Goal: Task Accomplishment & Management: Use online tool/utility

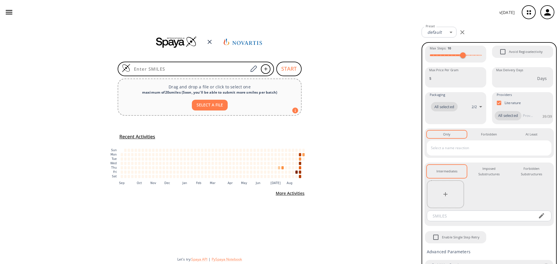
click at [198, 60] on div "START Drag and drop a file or click to select one maximum of 20 smiles ( Soon, …" at bounding box center [209, 144] width 419 height 240
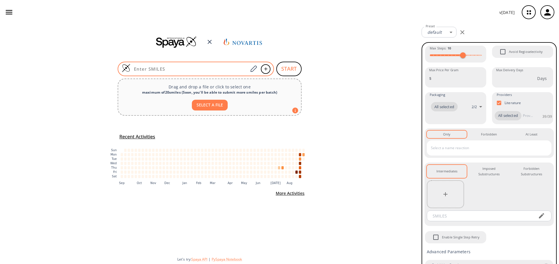
click at [190, 68] on input at bounding box center [189, 69] width 118 height 6
paste input "Cc1cc2c(F)c(NC(=O)c3c(Cl)cnc(N4CCC(CN5CCN(C)CC5)C(F)(F)C4)c3NC3CCCC3)ccn2n1"
type input "Cc1cc2c(F)c(NC(=O)c3c(Cl)cnc(N4CCC(CN5CCN(C)CC5)C(F)(F)C4)c3NC3CCCC3)ccn2n1"
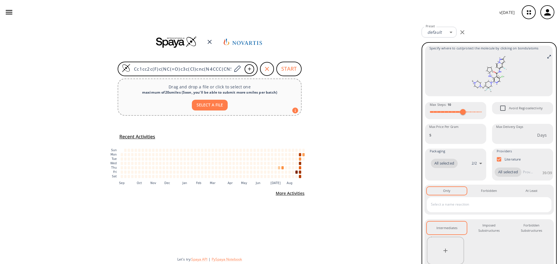
click at [382, 179] on div "Cc1cc2c(F)c(NC(=O)c3c(Cl)cnc(N4CCC(CN5CCN(C)CC5)C(F)(F)C4)c3NC3CCCC3)ccn2n1 STA…" at bounding box center [209, 144] width 419 height 240
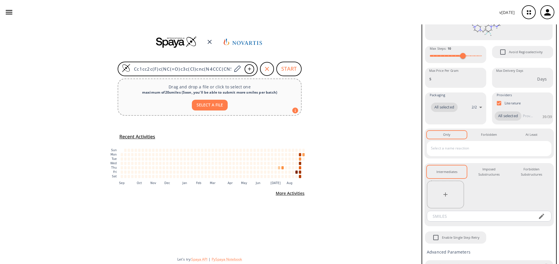
scroll to position [231, 0]
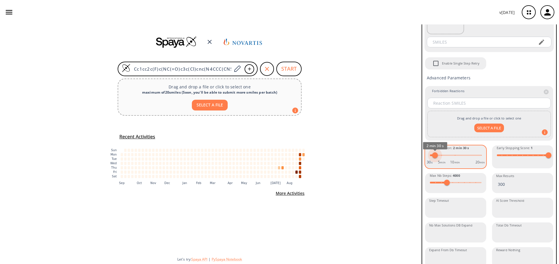
type input "2"
drag, startPoint x: 454, startPoint y: 164, endPoint x: 434, endPoint y: 165, distance: 20.1
click at [434, 158] on span "2 min 00 s" at bounding box center [434, 156] width 6 height 6
click at [345, 116] on div "Cc1cc2c(F)c(NC(=O)c3c(Cl)cnc(N4CCC(CN5CCN(C)CC5)C(F)(F)C4)c3NC3CCCC3)ccn2n1 STA…" at bounding box center [209, 144] width 419 height 240
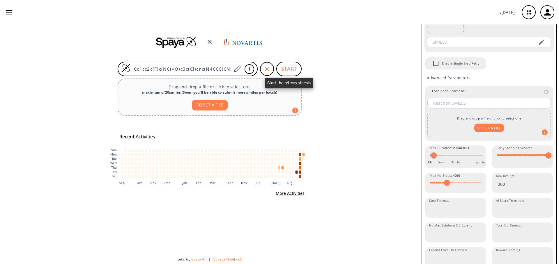
click at [288, 70] on button "START" at bounding box center [288, 69] width 25 height 15
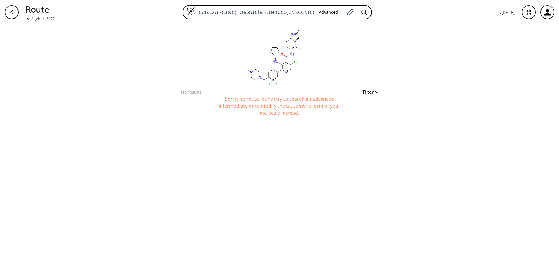
click at [15, 16] on div "button" at bounding box center [12, 12] width 14 height 14
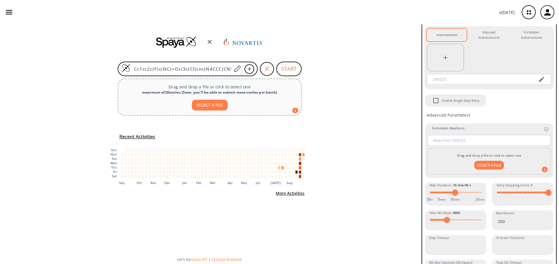
scroll to position [252, 0]
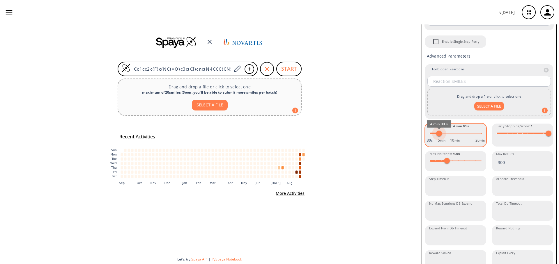
type input "3"
drag, startPoint x: 453, startPoint y: 140, endPoint x: 437, endPoint y: 142, distance: 16.7
click at [437, 137] on span "3 min 00 s" at bounding box center [437, 134] width 6 height 6
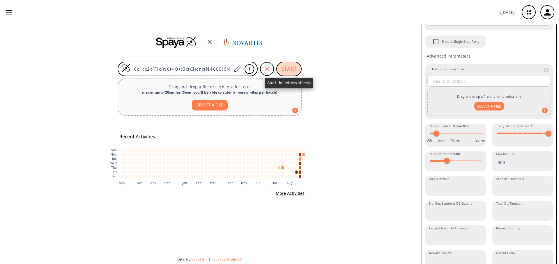
click at [285, 72] on button "START" at bounding box center [288, 69] width 25 height 15
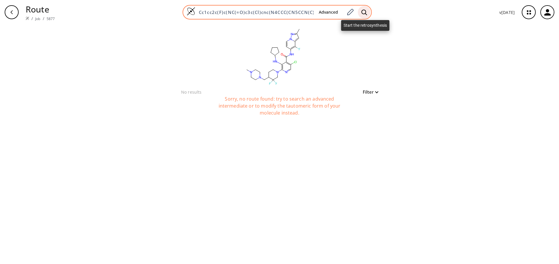
click at [366, 10] on icon at bounding box center [364, 12] width 6 height 6
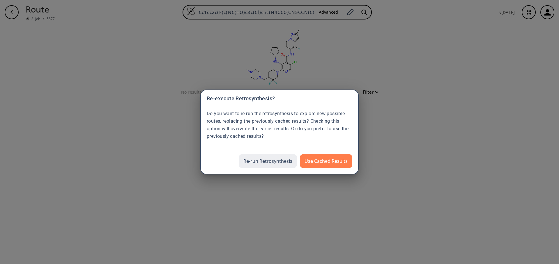
click at [259, 161] on button "Re-run Retrosynthesis" at bounding box center [268, 161] width 58 height 14
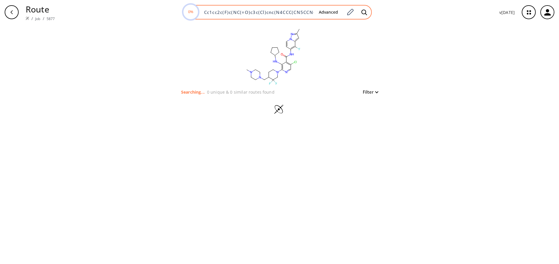
click at [290, 15] on div "0% Cc1cc2c(F)c(NC(=O)c3c(Cl)cnc(N4CCC(CN5CCN(C)CC5)C(F)(F)C4)c3NC3CCCC3)ccn2n1 …" at bounding box center [277, 12] width 189 height 15
click at [291, 14] on input "Cc1cc2c(F)c(NC(=O)c3c(Cl)cnc(N4CCC(CN5CCN(C)CC5)C(F)(F)C4)c3NC3CCCC3)ccn2n1" at bounding box center [258, 12] width 114 height 6
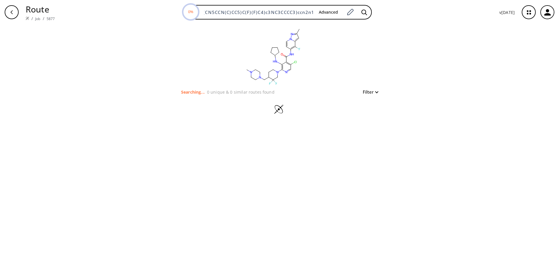
scroll to position [0, 0]
click at [391, 52] on div "clear Searching... 0 unique & 0 similar routes found Filter" at bounding box center [279, 144] width 559 height 240
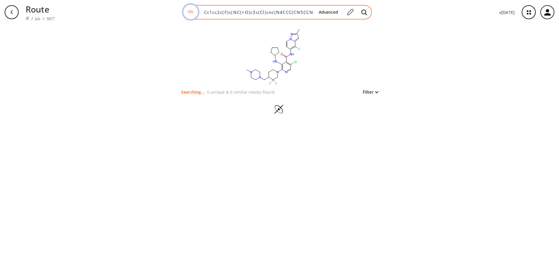
click at [287, 14] on input "Cc1cc2c(F)c(NC(=O)c3c(Cl)cnc(N4CCC(CN5CCN(C)CC5)C(F)(F)C4)c3NC3CCCC3)ccn2n1" at bounding box center [258, 12] width 114 height 6
click at [366, 13] on icon at bounding box center [364, 12] width 6 height 6
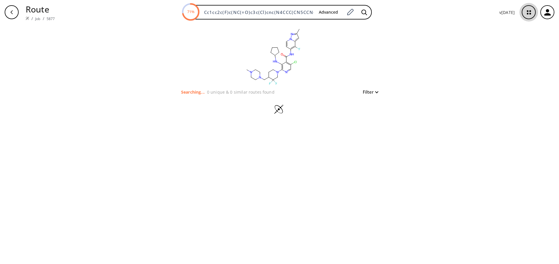
click at [527, 10] on icon "button" at bounding box center [528, 12] width 15 height 15
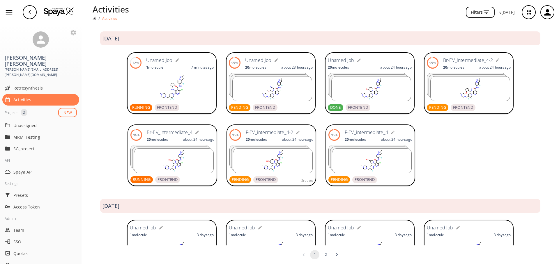
click at [368, 83] on rect at bounding box center [371, 89] width 79 height 24
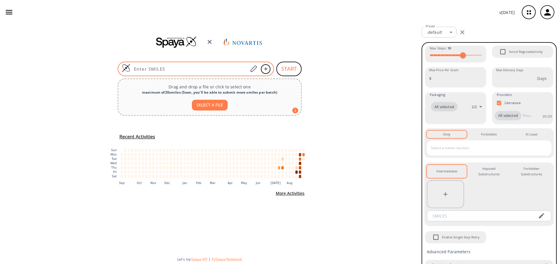
click at [238, 68] on input at bounding box center [189, 69] width 118 height 6
paste input "Cc1cc2c(F)c(NC(=O)c3c(Cl)cnc(N4CCC(CN5CCN(C)CC5)C(F)(F)C4)c3NC3CCCC3)ccn2n1"
type input "Cc1cc2c(F)c(NC(=O)c3c(Cl)cnc(N4CCC(CN5CCN(C)CC5)C(F)(F)C4)c3NC3CCCC3)ccn2n1"
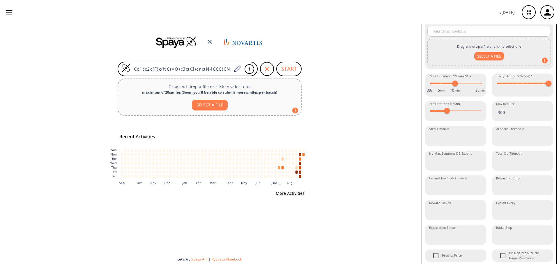
scroll to position [303, 0]
type input "4.5"
drag, startPoint x: 453, startPoint y: 93, endPoint x: 440, endPoint y: 94, distance: 13.2
click at [440, 86] on span "4 min 30 s" at bounding box center [441, 83] width 6 height 6
click at [289, 69] on button "START" at bounding box center [288, 69] width 25 height 15
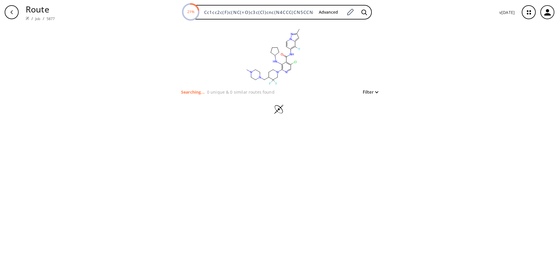
click at [373, 10] on div "21% Cc1cc2c(F)c(NC(=O)c3c(Cl)cnc(N4CCC(CN5CCN(C)CC5)C(F)(F)C4)c3NC3CCCC3)ccn2n1…" at bounding box center [276, 12] width 435 height 15
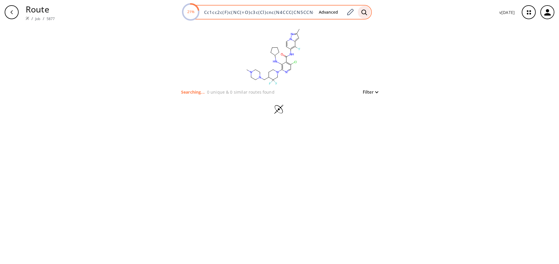
click at [362, 16] on div at bounding box center [364, 12] width 13 height 13
click at [364, 13] on icon at bounding box center [364, 12] width 6 height 6
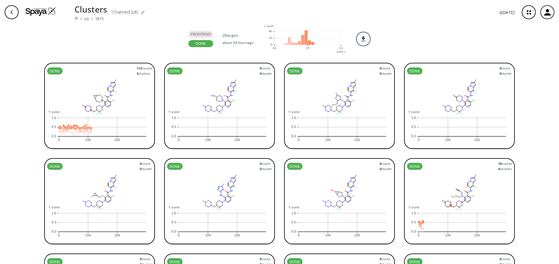
click at [95, 83] on rect at bounding box center [99, 97] width 105 height 41
click at [40, 10] on img at bounding box center [41, 11] width 30 height 9
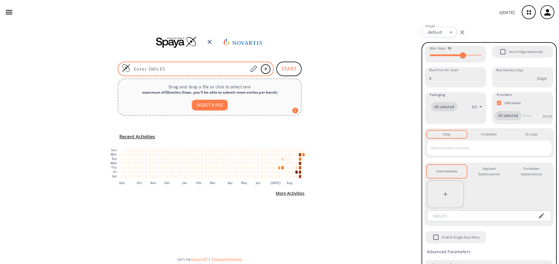
click at [202, 66] on input at bounding box center [189, 69] width 118 height 6
paste input "Cc1cc2c(F)c(NC(=O)c3c(Cl)cnc(N4CCC(CN5CCN(C)CC5)C(F)(F)C4)c3N3CCC4CC4CC3)ccn2n1"
type input "Cc1cc2c(F)c(NC(=O)c3c(Cl)cnc(N4CCC(CN5CCN(C)CC5)C(F)(F)C4)c3N3CCC4CC4CC3)ccn2n1"
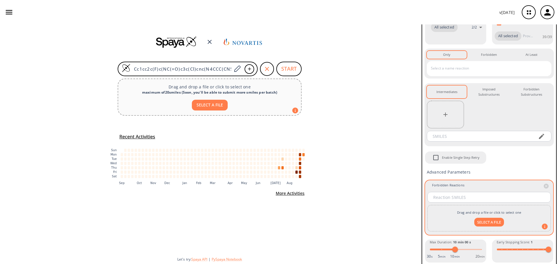
scroll to position [191, 0]
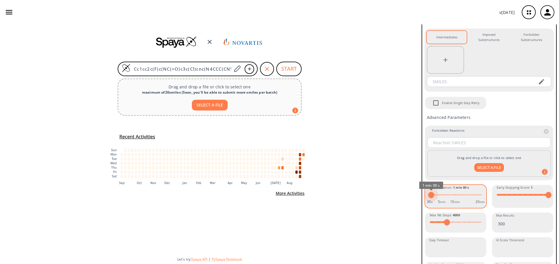
type input "2"
drag, startPoint x: 454, startPoint y: 203, endPoint x: 433, endPoint y: 206, distance: 21.1
click at [433, 198] on span "2 min 00 s" at bounding box center [434, 195] width 6 height 6
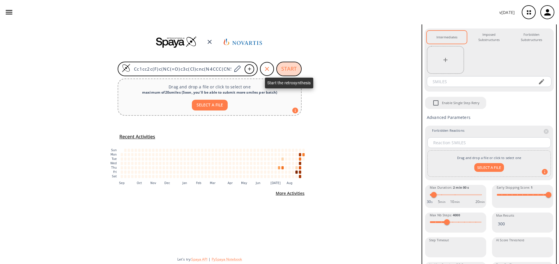
click at [281, 68] on button "START" at bounding box center [288, 69] width 25 height 15
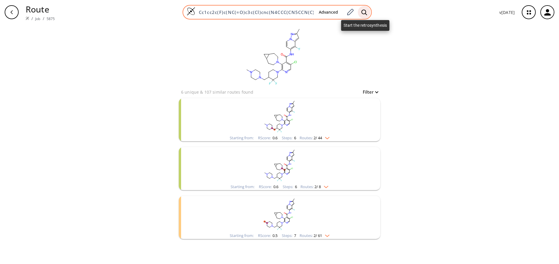
click at [367, 17] on div at bounding box center [364, 12] width 13 height 13
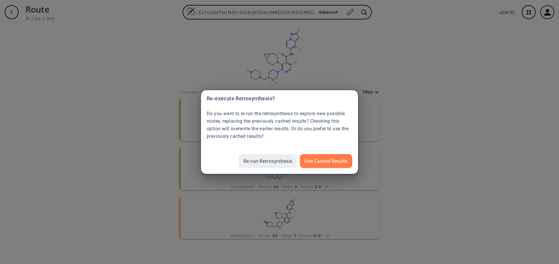
click at [281, 158] on button "Re-run Retrosynthesis" at bounding box center [268, 161] width 58 height 14
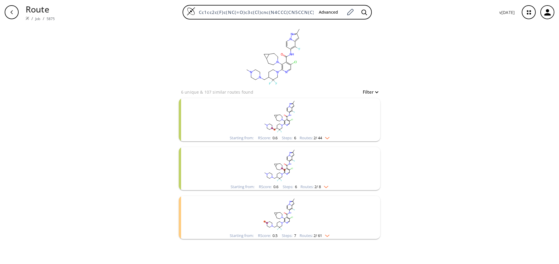
scroll to position [0, 95]
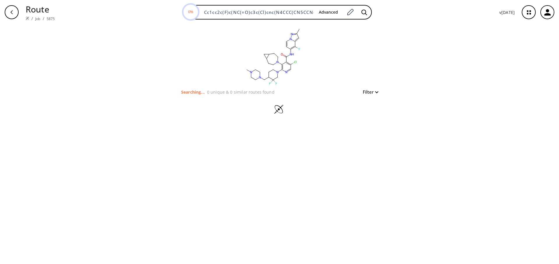
click at [408, 67] on div "clear Searching... 0 unique & 0 similar routes found Filter" at bounding box center [279, 144] width 559 height 240
click at [526, 15] on icon "button" at bounding box center [528, 12] width 15 height 15
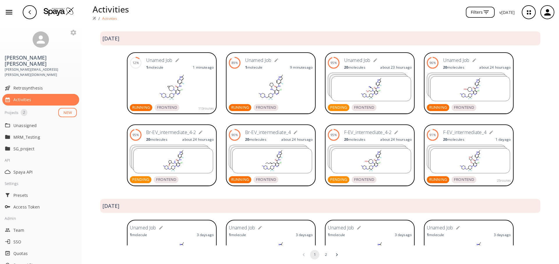
click at [198, 88] on rect at bounding box center [172, 87] width 84 height 29
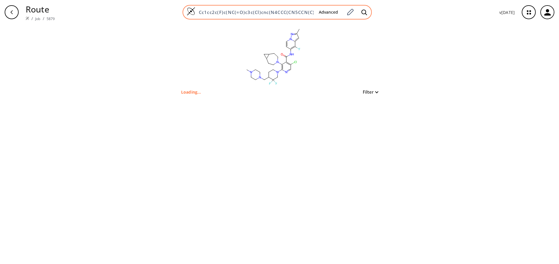
scroll to position [0, 95]
click at [258, 10] on input "Cc1cc2c(F)c(NC(=O)c3c(Cl)cnc(N4CCC(CN5CCN(C)CC5)C(F)(F)C4)c3N3CCC4CC4CC3)ccn2n1" at bounding box center [254, 12] width 119 height 6
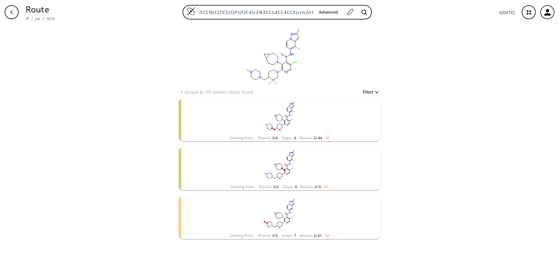
click at [13, 11] on icon "button" at bounding box center [11, 12] width 5 height 5
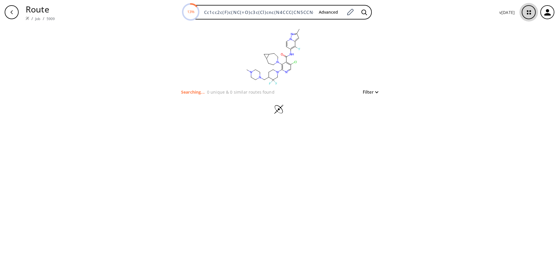
click at [534, 15] on icon "button" at bounding box center [528, 12] width 15 height 15
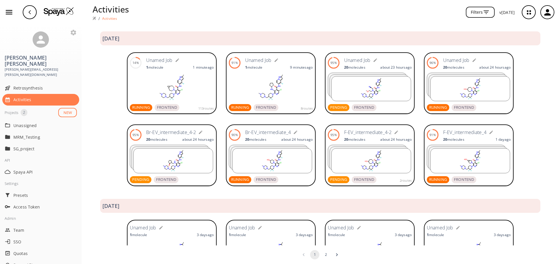
click at [202, 93] on rect at bounding box center [172, 87] width 84 height 29
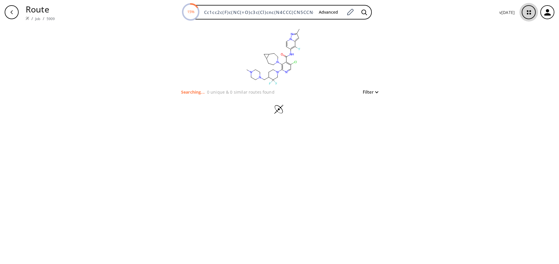
click at [526, 13] on icon "button" at bounding box center [528, 12] width 15 height 15
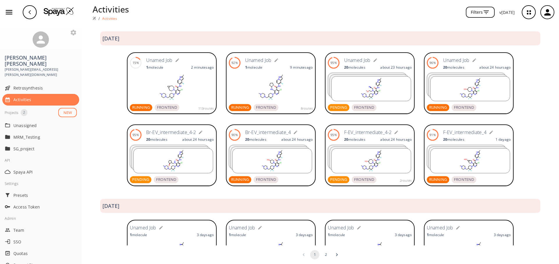
click at [59, 15] on img at bounding box center [59, 11] width 30 height 9
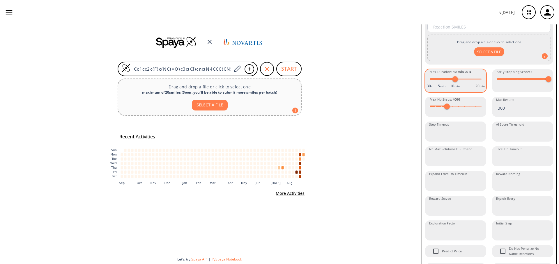
scroll to position [300, 0]
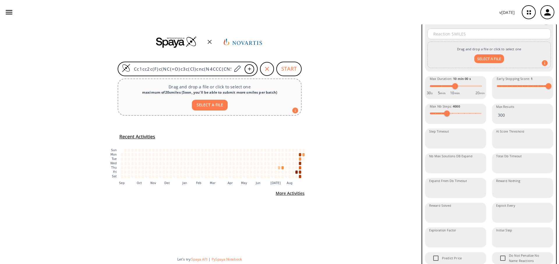
click at [364, 130] on div "Cc1cc2c(F)c(NC(=O)c3c(Cl)cnc(N4CCC(CN5CCN(C)CC5)C(F)(F)C4)c3N3CCC4CC4CC3)ccn2n1…" at bounding box center [209, 144] width 419 height 240
click at [526, 15] on icon "button" at bounding box center [528, 12] width 15 height 15
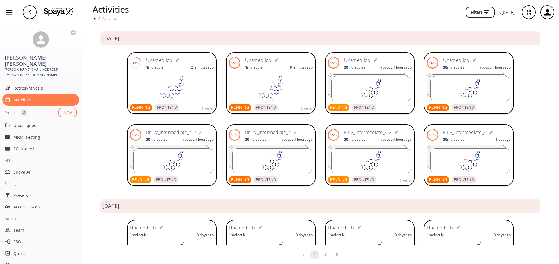
click at [192, 84] on rect at bounding box center [172, 87] width 84 height 29
click at [202, 80] on rect at bounding box center [172, 87] width 84 height 29
click at [244, 26] on div "[DATE]" at bounding box center [321, 35] width 478 height 23
click at [293, 84] on rect at bounding box center [271, 87] width 84 height 29
click at [218, 89] on div "26% Unamed Job 1 molecule 3 minutes ago RUNNING FRONTEND 113 routes Unamed Job …" at bounding box center [321, 84] width 478 height 72
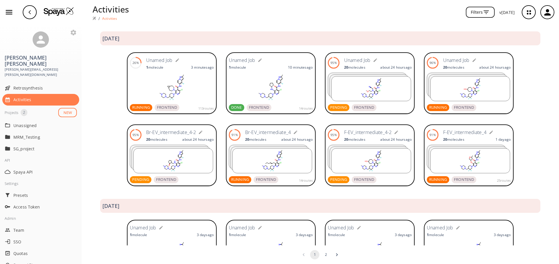
click at [205, 92] on rect at bounding box center [172, 87] width 84 height 29
click at [196, 81] on rect at bounding box center [172, 87] width 84 height 29
click at [202, 94] on rect at bounding box center [172, 87] width 84 height 29
click at [409, 15] on div "Filters" at bounding box center [314, 12] width 361 height 11
click at [199, 79] on rect at bounding box center [172, 87] width 84 height 29
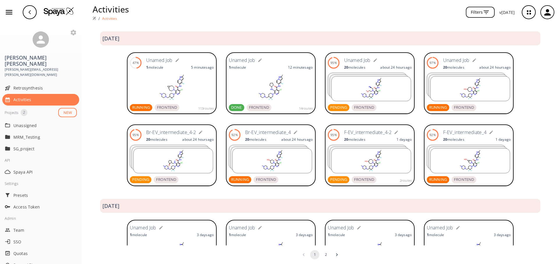
click at [288, 102] on div at bounding box center [271, 87] width 84 height 29
click at [208, 89] on rect at bounding box center [172, 87] width 84 height 29
click at [23, 10] on div "button" at bounding box center [30, 12] width 14 height 14
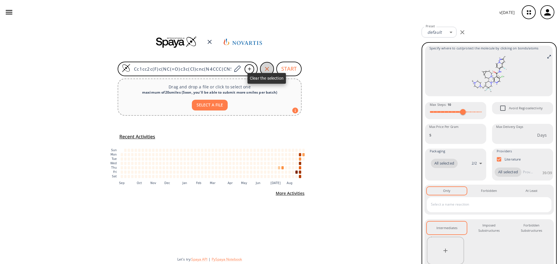
click at [269, 70] on icon "button" at bounding box center [267, 69] width 7 height 7
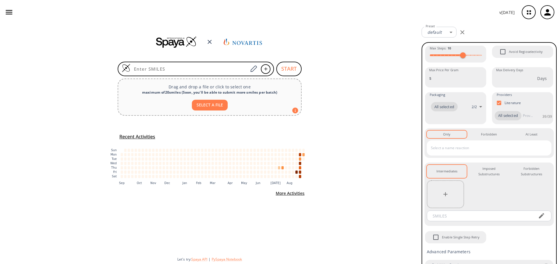
click at [352, 12] on div "v 1.9.36" at bounding box center [279, 12] width 559 height 24
click at [529, 10] on icon "button" at bounding box center [528, 12] width 15 height 15
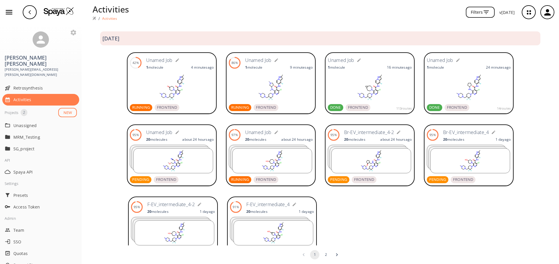
click at [377, 160] on ellipse at bounding box center [378, 160] width 3 height 2
click at [151, 168] on rect at bounding box center [173, 161] width 79 height 24
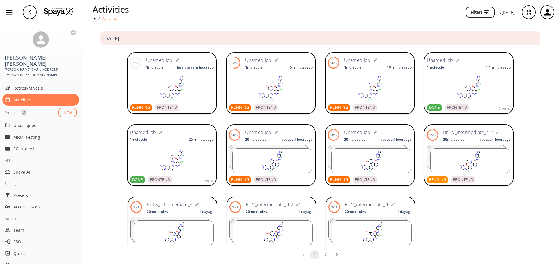
click at [487, 85] on rect at bounding box center [469, 87] width 84 height 29
click at [404, 88] on rect at bounding box center [370, 87] width 84 height 29
click at [304, 100] on rect at bounding box center [271, 87] width 84 height 29
click at [113, 110] on div "8% Unamed Job 1 molecule 1 minute ago RUNNING FRONTEND 59% Unamed Job 1 molecul…" at bounding box center [321, 84] width 478 height 72
click at [196, 91] on rect at bounding box center [172, 87] width 84 height 29
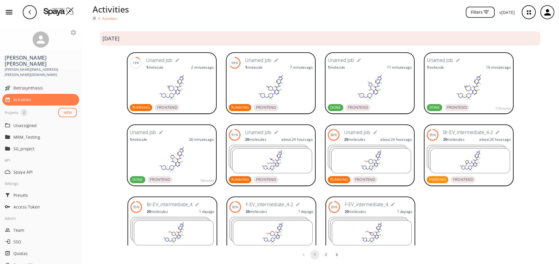
click at [504, 91] on rect at bounding box center [469, 87] width 84 height 29
click at [187, 95] on rect at bounding box center [172, 87] width 84 height 29
click at [199, 88] on rect at bounding box center [172, 87] width 84 height 29
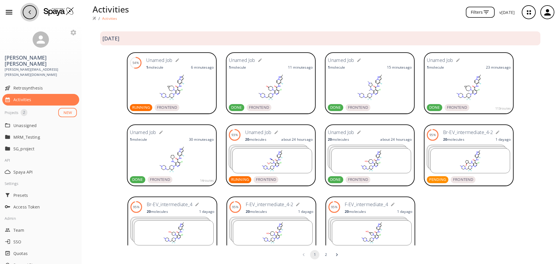
click at [27, 5] on button "button" at bounding box center [29, 12] width 19 height 19
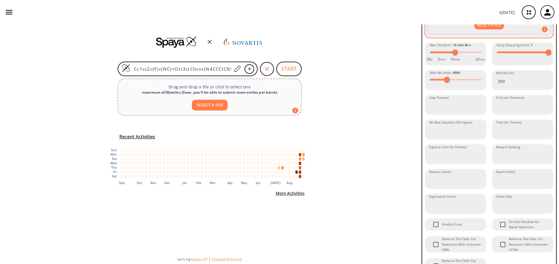
scroll to position [349, 0]
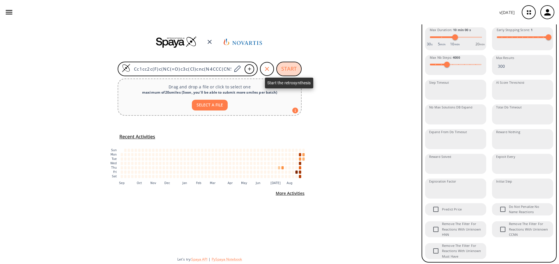
click at [281, 68] on button "START" at bounding box center [288, 69] width 25 height 15
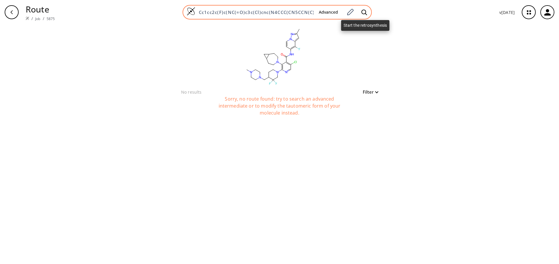
click at [371, 13] on span at bounding box center [364, 12] width 13 height 13
click at [367, 13] on icon at bounding box center [364, 12] width 6 height 6
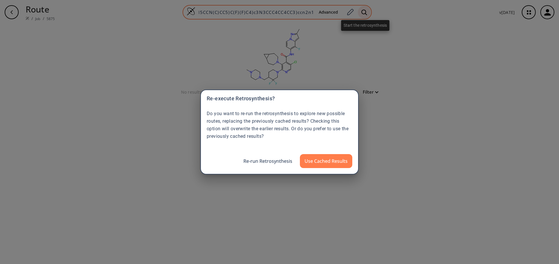
scroll to position [0, 0]
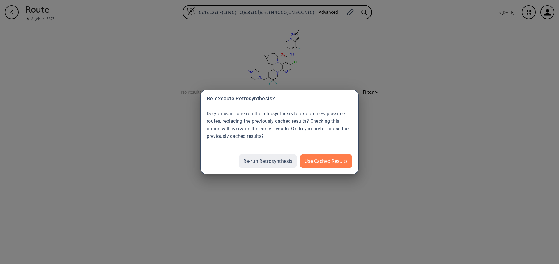
click at [265, 161] on button "Re-run Retrosynthesis" at bounding box center [268, 161] width 58 height 14
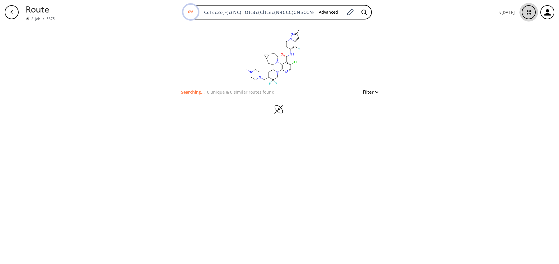
click at [531, 12] on icon "button" at bounding box center [528, 12] width 15 height 15
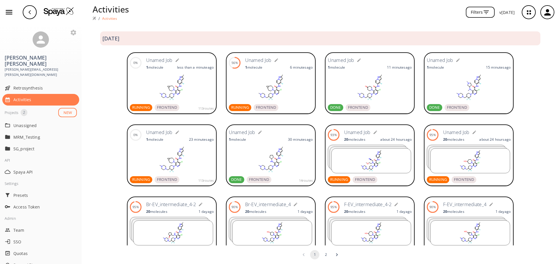
click at [201, 94] on rect at bounding box center [172, 87] width 84 height 29
click at [200, 96] on rect at bounding box center [172, 87] width 84 height 29
click at [260, 36] on div "[DATE]" at bounding box center [320, 38] width 440 height 11
click at [194, 158] on rect at bounding box center [172, 159] width 84 height 29
click at [205, 59] on form "Unamed Job" at bounding box center [180, 60] width 68 height 9
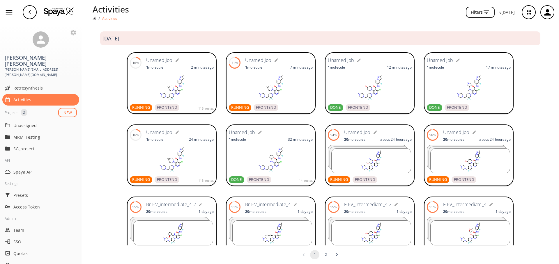
click at [165, 78] on rect at bounding box center [172, 87] width 84 height 29
click at [25, 12] on div "button" at bounding box center [30, 12] width 14 height 14
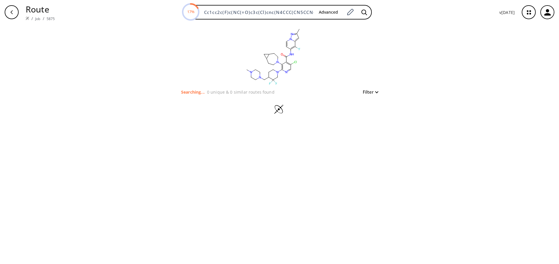
click at [13, 14] on icon "button" at bounding box center [11, 12] width 5 height 5
click at [240, 11] on input "Cc1cc2c(F)c(NC(=O)c3c(Cl)cnc(N4CCC(CN5CCN(C)CC5)C(F)(F)C4)c3N3CCC4CC4CC3)ccn2n1" at bounding box center [258, 12] width 114 height 6
click at [20, 15] on button "button" at bounding box center [11, 12] width 19 height 19
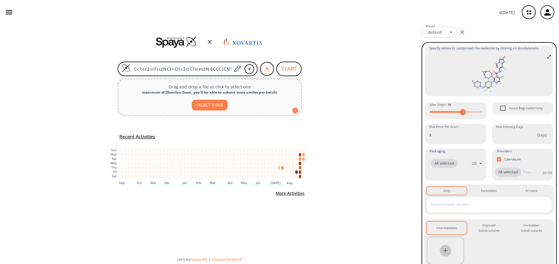
click at [447, 254] on icon "button" at bounding box center [445, 250] width 7 height 7
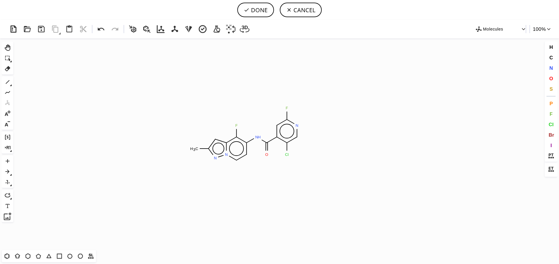
click at [247, 134] on icon "Created with Raphaël 2.3.0 C H 3 F N H O F N Cl N N" at bounding box center [280, 144] width 528 height 212
click at [253, 11] on button "DONE" at bounding box center [255, 10] width 37 height 15
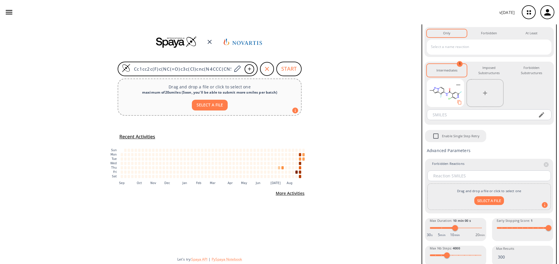
scroll to position [268, 0]
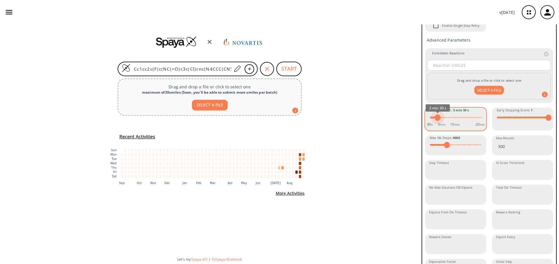
type input "3"
drag, startPoint x: 454, startPoint y: 127, endPoint x: 436, endPoint y: 128, distance: 17.6
click at [436, 121] on span "3 min 00 s" at bounding box center [437, 118] width 6 height 6
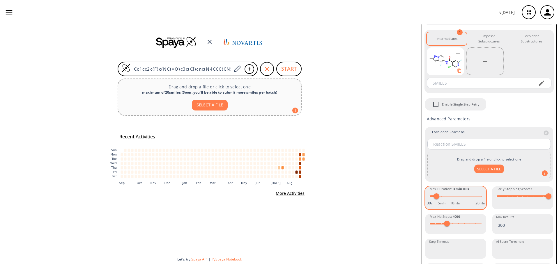
scroll to position [0, 0]
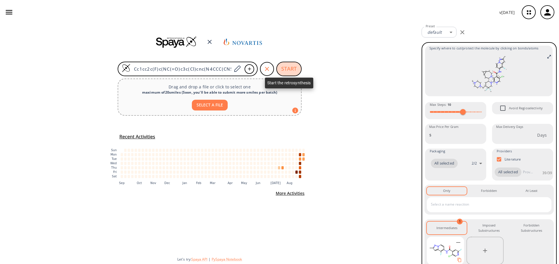
click at [285, 70] on button "START" at bounding box center [288, 69] width 25 height 15
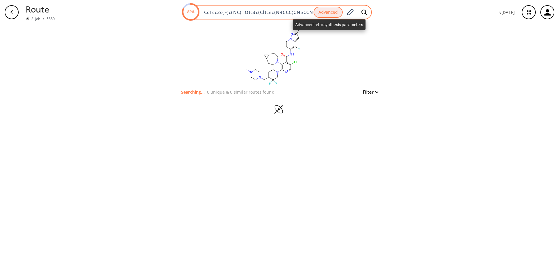
click at [340, 13] on button "Advanced" at bounding box center [328, 12] width 29 height 11
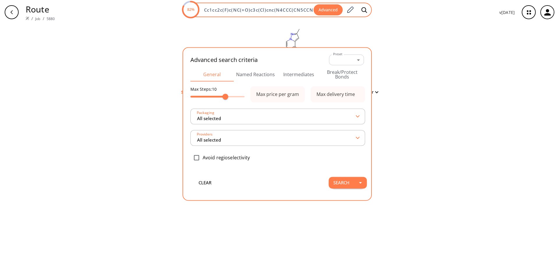
type input "All selected"
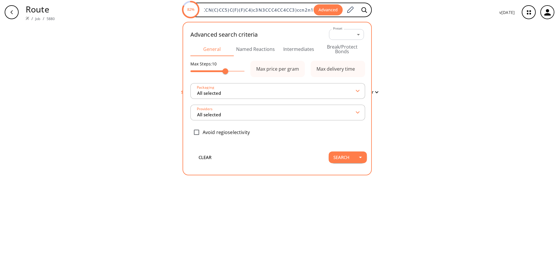
click at [308, 45] on button "Intermediates" at bounding box center [298, 49] width 43 height 14
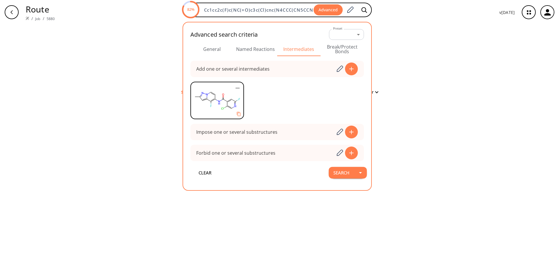
click at [262, 49] on button "Named Reactions" at bounding box center [255, 49] width 43 height 14
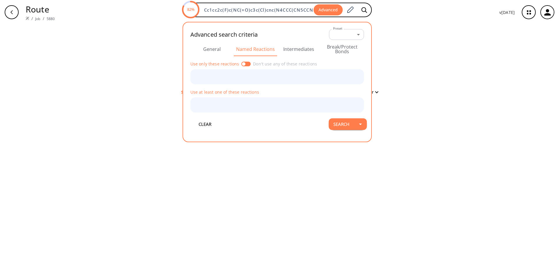
click at [217, 52] on button "General" at bounding box center [211, 49] width 43 height 14
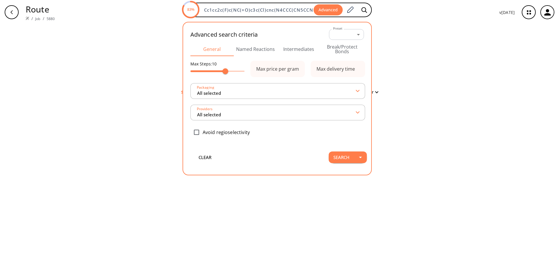
click at [408, 70] on div "clear Searching... 0 unique & 0 similar routes found Filter" at bounding box center [279, 144] width 559 height 240
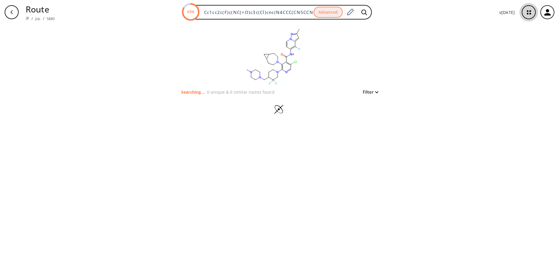
click at [532, 15] on icon "button" at bounding box center [528, 12] width 15 height 15
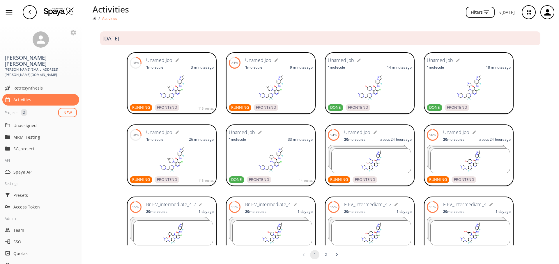
click at [179, 86] on ellipse at bounding box center [180, 86] width 3 height 2
click at [280, 76] on rect at bounding box center [271, 87] width 84 height 29
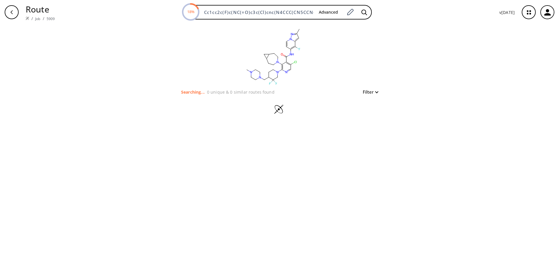
click at [13, 15] on div "button" at bounding box center [12, 12] width 14 height 14
click at [6, 13] on div "button" at bounding box center [12, 12] width 14 height 14
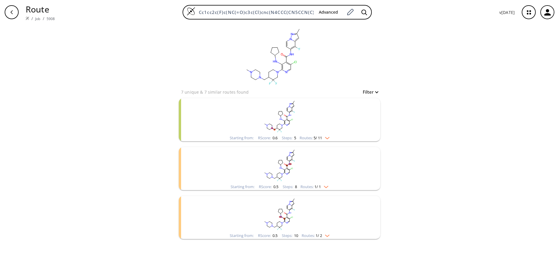
click at [437, 157] on div "clear 7 unique & 7 similar routes found Filter Starting from: RScore : 0.6 Step…" at bounding box center [279, 144] width 559 height 240
click at [12, 13] on icon "button" at bounding box center [11, 12] width 5 height 5
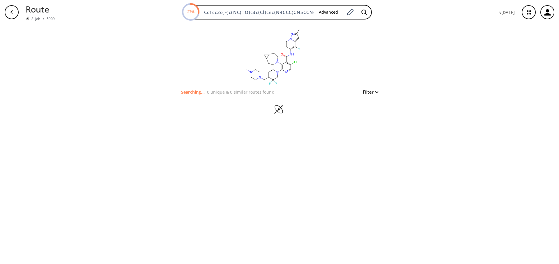
drag, startPoint x: 251, startPoint y: 116, endPoint x: 194, endPoint y: 134, distance: 60.1
click at [216, 129] on div "clear Searching... 0 unique & 0 similar routes found Filter" at bounding box center [279, 144] width 559 height 240
drag, startPoint x: 189, startPoint y: 136, endPoint x: 512, endPoint y: 162, distance: 324.9
click at [512, 162] on div "clear Searching... 0 unique & 0 similar routes found Filter" at bounding box center [279, 144] width 559 height 240
click at [8, 8] on div "button" at bounding box center [12, 12] width 14 height 14
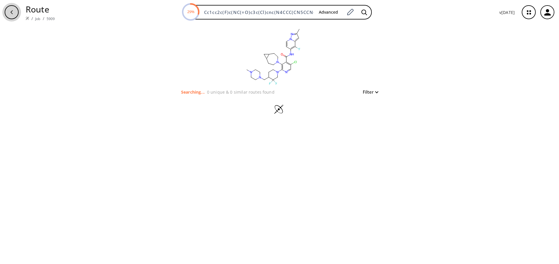
click at [17, 15] on div "button" at bounding box center [12, 12] width 14 height 14
drag, startPoint x: 207, startPoint y: 91, endPoint x: 276, endPoint y: 93, distance: 68.5
click at [276, 93] on div "Searching... 0 unique & 0 similar routes found Filter" at bounding box center [279, 92] width 197 height 7
click at [309, 98] on div at bounding box center [279, 110] width 201 height 29
click at [9, 13] on icon "button" at bounding box center [11, 12] width 5 height 5
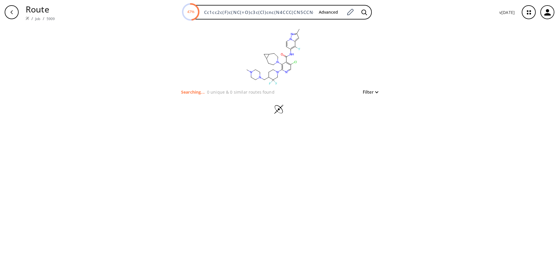
click at [13, 10] on icon "button" at bounding box center [11, 12] width 5 height 5
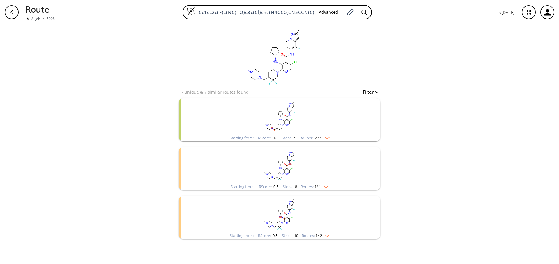
click at [277, 117] on rect "clusters" at bounding box center [279, 116] width 151 height 36
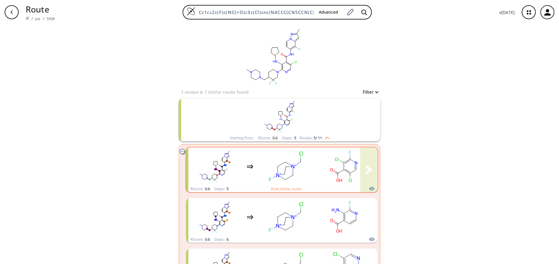
click at [332, 173] on rect "clusters" at bounding box center [344, 166] width 52 height 36
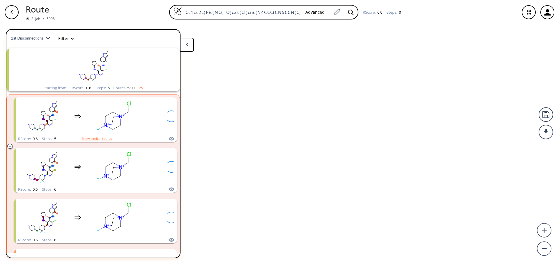
scroll to position [13, 0]
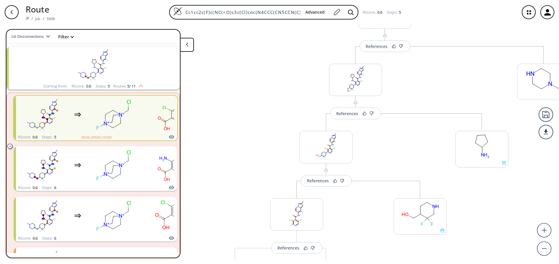
scroll to position [0, 0]
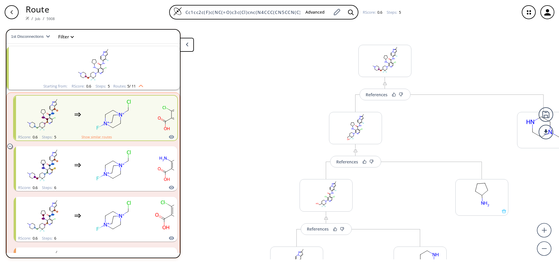
click at [15, 13] on div "button" at bounding box center [12, 12] width 14 height 14
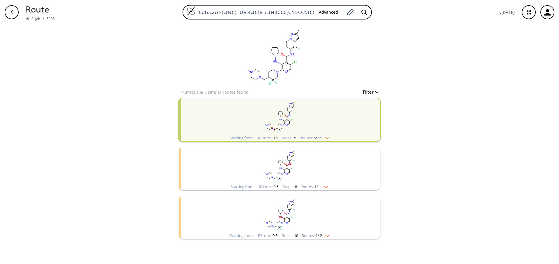
click at [442, 143] on div "clear 7 unique & 7 similar routes found Filter Starting from: RScore : 0.6 Step…" at bounding box center [279, 144] width 559 height 240
click at [15, 12] on div "button" at bounding box center [12, 12] width 14 height 14
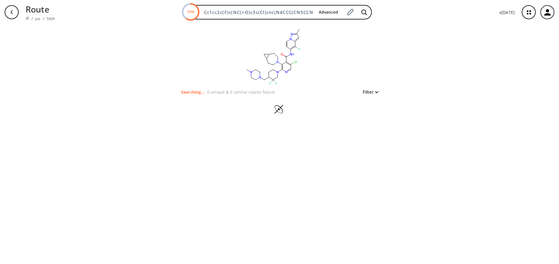
click at [250, 116] on div at bounding box center [279, 110] width 201 height 29
click at [7, 7] on div "button" at bounding box center [12, 12] width 14 height 14
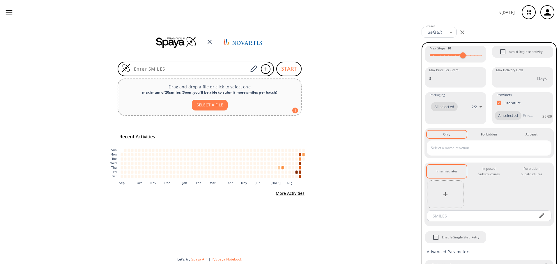
click at [187, 66] on input at bounding box center [189, 69] width 118 height 6
type input "Cc1cc2c(F)c(NC(=O)c3c(Cl)cnc(N4CCC(CN5CCN(C)CC5)C(F)(F)C4)c3N(C)C3CCN(C)C3)ccn2…"
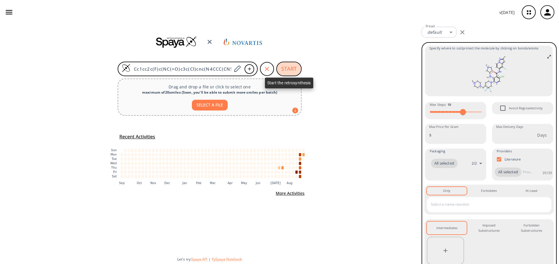
click at [289, 66] on button "START" at bounding box center [288, 69] width 25 height 15
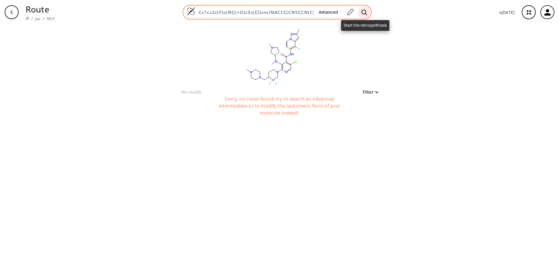
click at [363, 11] on icon at bounding box center [364, 12] width 6 height 6
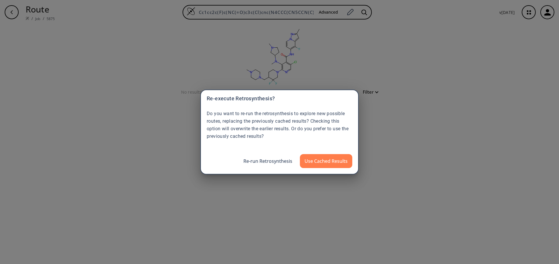
click at [445, 144] on div "Re-execute Retrosynthesis? Do you want to re-run the retrosynthesis to explore …" at bounding box center [279, 132] width 559 height 264
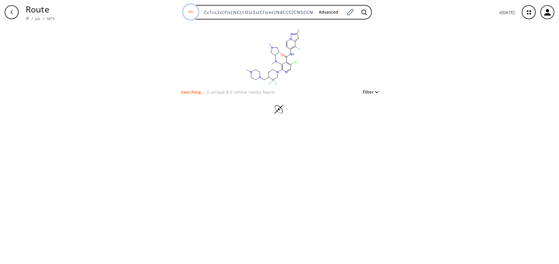
click at [522, 11] on icon "button" at bounding box center [528, 12] width 15 height 15
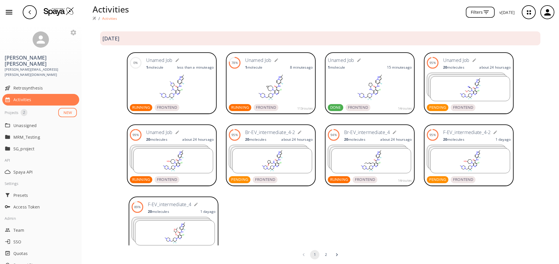
click at [298, 93] on rect at bounding box center [271, 87] width 84 height 29
click at [362, 77] on rect at bounding box center [370, 87] width 84 height 29
click at [202, 93] on rect at bounding box center [172, 87] width 84 height 29
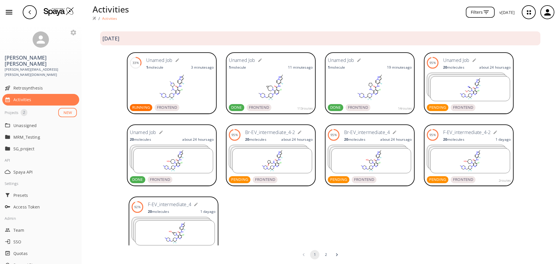
click at [386, 90] on rect at bounding box center [370, 87] width 84 height 29
click at [545, 96] on div "34% Unamed Job 1 molecule 3 minutes ago RUNNING FRONTEND Unamed Job 1 molecule …" at bounding box center [321, 84] width 478 height 72
click at [477, 93] on rect at bounding box center [470, 89] width 79 height 24
click at [47, 11] on img at bounding box center [59, 11] width 30 height 9
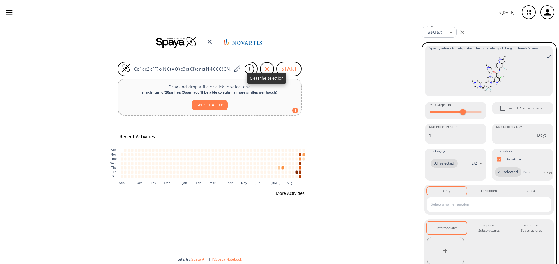
click at [268, 68] on icon "button" at bounding box center [267, 69] width 4 height 4
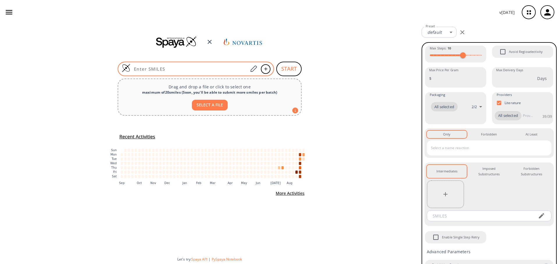
click at [221, 70] on input at bounding box center [189, 69] width 118 height 6
paste input "Cc1cc2c(F)c(NC(=O)c3c(Cl)cnc(N4CCC(CN5CCN(C)CC5)C(F)(F)C4)c3N3CCC(=O)CC3)ccn2n1"
type input "Cc1cc2c(F)c(NC(=O)c3c(Cl)cnc(N4CCC(CN5CCN(C)CC5)C(F)(F)C4)c3N3CCC(=O)CC3)ccn2n1"
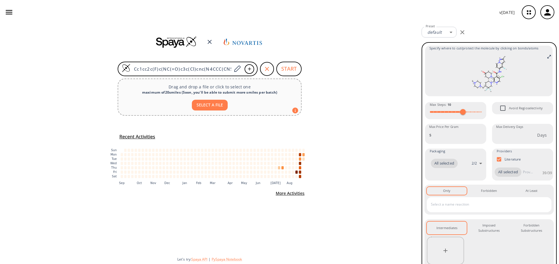
click at [345, 89] on div "Cc1cc2c(F)c(NC(=O)c3c(Cl)cnc(N4CCC(CN5CCN(C)CC5)C(F)(F)C4)c3N3CCC(=O)CC3)ccn2n1…" at bounding box center [209, 144] width 419 height 240
click at [280, 71] on button "START" at bounding box center [288, 69] width 25 height 15
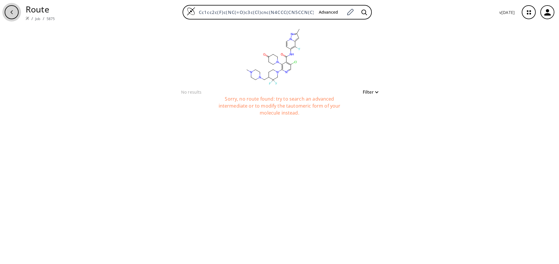
click at [13, 8] on div "button" at bounding box center [12, 12] width 14 height 14
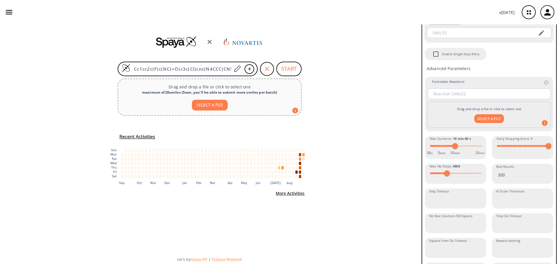
scroll to position [264, 0]
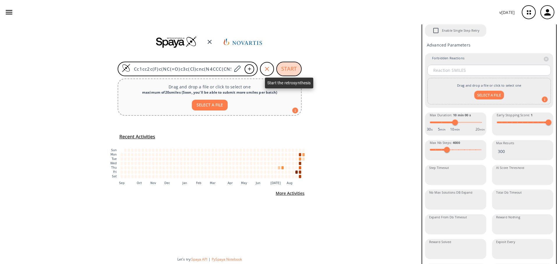
click at [287, 63] on button "START" at bounding box center [288, 69] width 25 height 15
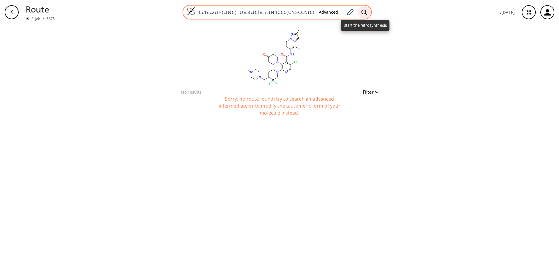
click at [361, 14] on div at bounding box center [364, 12] width 13 height 13
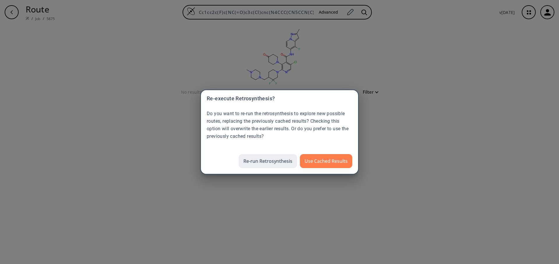
click at [258, 160] on button "Re-run Retrosynthesis" at bounding box center [268, 161] width 58 height 14
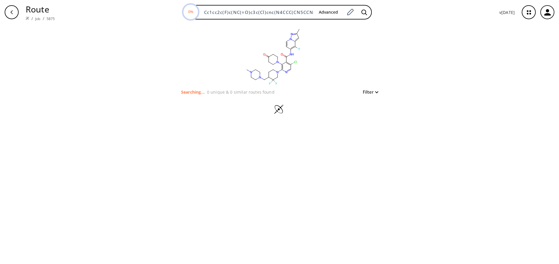
click at [532, 7] on icon "button" at bounding box center [528, 12] width 15 height 15
click at [13, 13] on icon "button" at bounding box center [11, 12] width 5 height 5
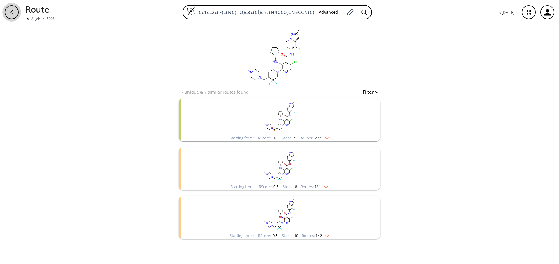
click at [8, 16] on div "button" at bounding box center [12, 12] width 14 height 14
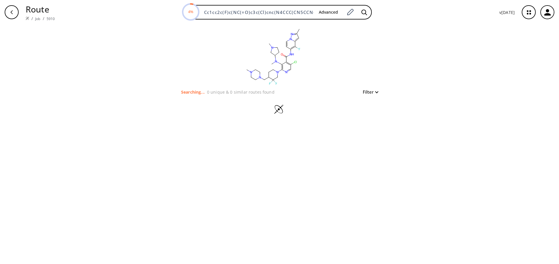
click at [11, 8] on div "button" at bounding box center [12, 12] width 14 height 14
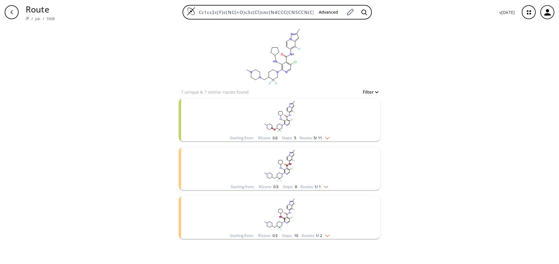
click at [9, 10] on icon "button" at bounding box center [11, 12] width 5 height 5
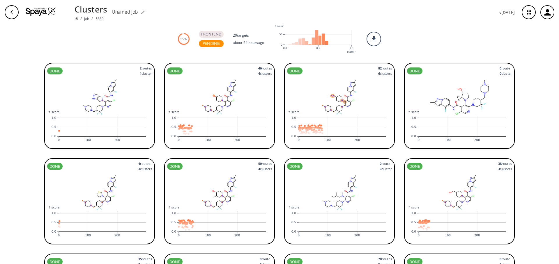
click at [246, 103] on rect at bounding box center [219, 97] width 105 height 41
click at [12, 13] on icon "button" at bounding box center [11, 12] width 2 height 4
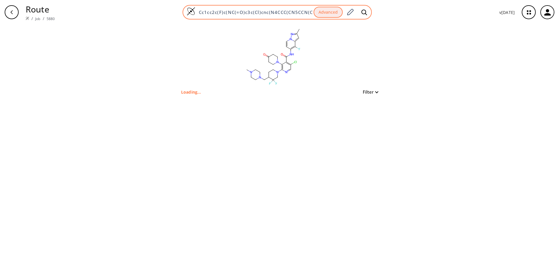
click at [252, 13] on input "Cc1cc2c(F)c(NC(=O)c3c(Cl)cnc(N4CCC(CN5CCN(C)CC5)C(F)(F)C4)c3N3CCC(=O)CC3)ccn2n1" at bounding box center [254, 12] width 118 height 6
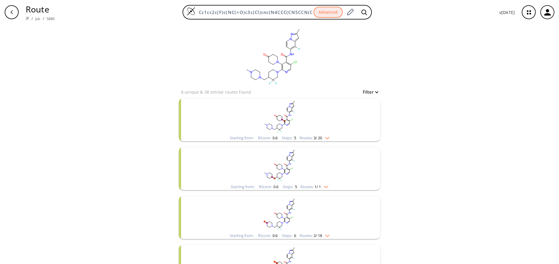
click at [9, 9] on div "button" at bounding box center [12, 12] width 14 height 14
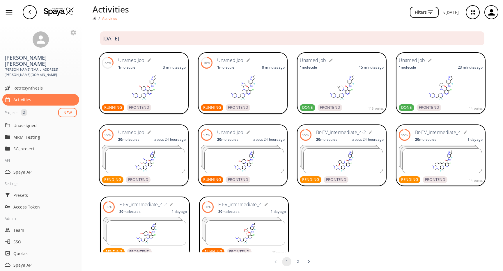
click at [363, 79] on rect at bounding box center [342, 87] width 84 height 29
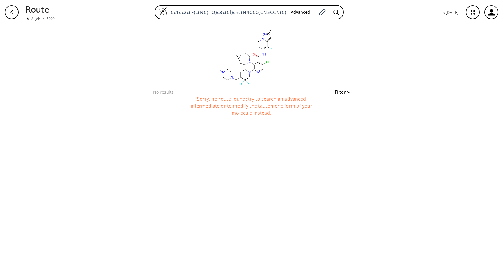
click at [14, 15] on div "button" at bounding box center [12, 12] width 14 height 14
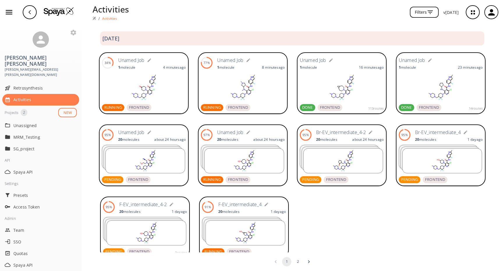
click at [469, 95] on rect at bounding box center [441, 87] width 84 height 29
click at [373, 90] on rect at bounding box center [342, 87] width 84 height 29
click at [200, 40] on div "2025 September" at bounding box center [292, 38] width 384 height 11
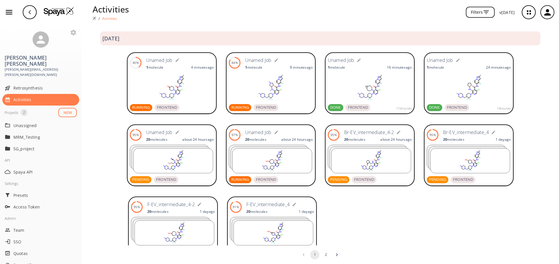
click at [369, 86] on ellipse at bounding box center [369, 85] width 1 height 1
click at [56, 12] on img at bounding box center [59, 11] width 30 height 9
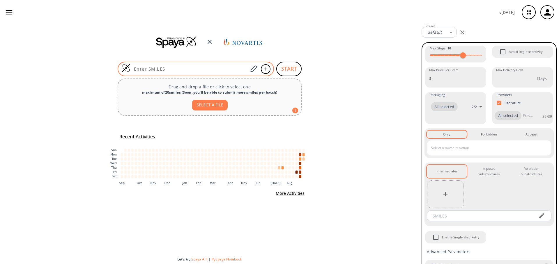
click at [234, 68] on input at bounding box center [189, 69] width 118 height 6
paste input "Cc1cc2c(F)c(NC(=O)c3c(Cl)cnc(N4CCC(CN5CCN(C)CC5)C(F)(F)C4)c3N3CCC4CC4CC3)ccn2n1"
type input "Cc1cc2c(F)c(NC(=O)c3c(Cl)cnc(N4CCC(CN5CCN(C)CC5)C(F)(F)C4)c3N3CCC4CC4CC3)ccn2n1"
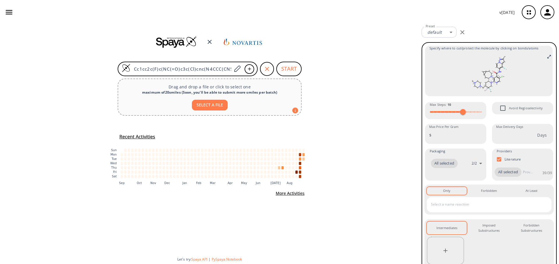
click at [445, 253] on icon "button" at bounding box center [445, 251] width 4 height 4
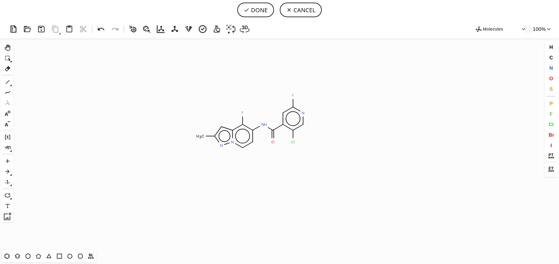
drag, startPoint x: 253, startPoint y: 122, endPoint x: 255, endPoint y: 102, distance: 19.3
click at [253, 122] on icon "Created with Raphaël 2.3.0 C H 3 F N H O F N Cl N N" at bounding box center [280, 144] width 528 height 212
click at [265, 11] on button "DONE" at bounding box center [255, 10] width 37 height 15
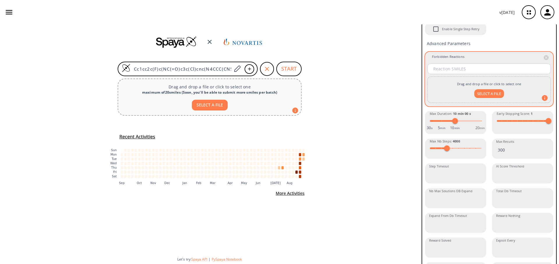
scroll to position [265, 0]
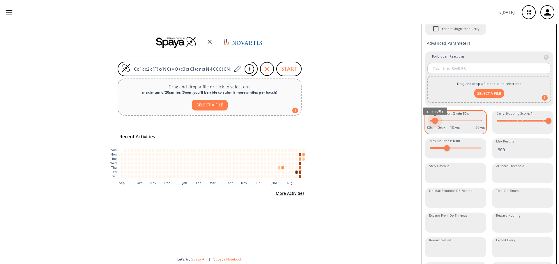
type input "2"
drag, startPoint x: 453, startPoint y: 131, endPoint x: 434, endPoint y: 132, distance: 19.2
click at [434, 124] on span "2 min 00 s" at bounding box center [434, 121] width 6 height 6
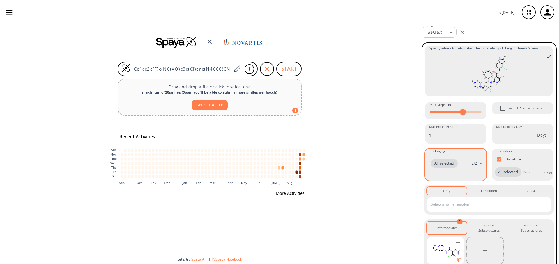
scroll to position [0, 0]
click at [405, 130] on div "Cc1cc2c(F)c(NC(=O)c3c(Cl)cnc(N4CCC(CN5CCN(C)CC5)C(F)(F)C4)c3N3CCC4CC4CC3)ccn2n1…" at bounding box center [209, 144] width 419 height 240
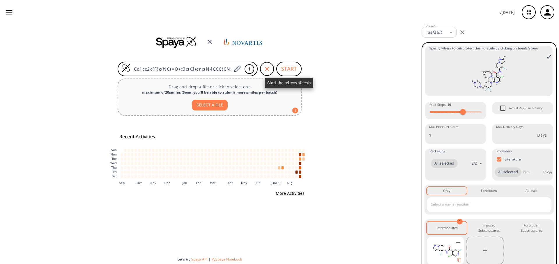
click at [289, 66] on button "START" at bounding box center [288, 69] width 25 height 15
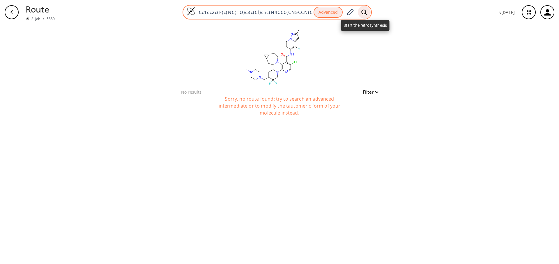
click at [361, 13] on div at bounding box center [364, 12] width 13 height 13
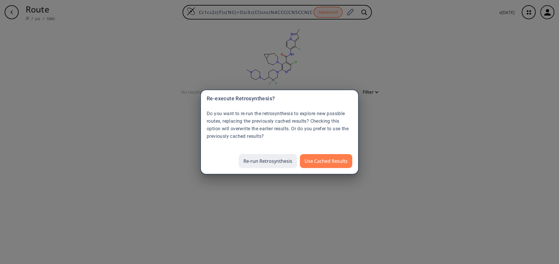
click at [265, 165] on button "Re-run Retrosynthesis" at bounding box center [268, 161] width 58 height 14
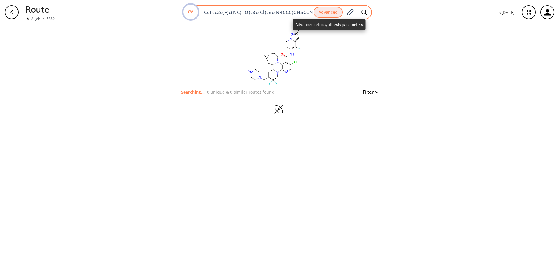
click at [332, 15] on button "Advanced" at bounding box center [328, 12] width 29 height 11
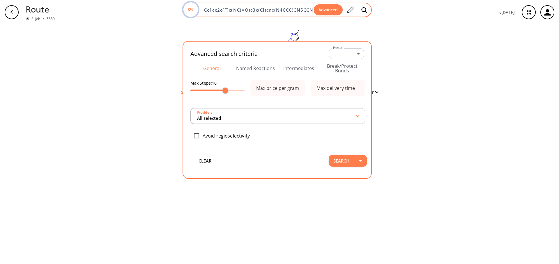
scroll to position [0, 101]
type input "All selected"
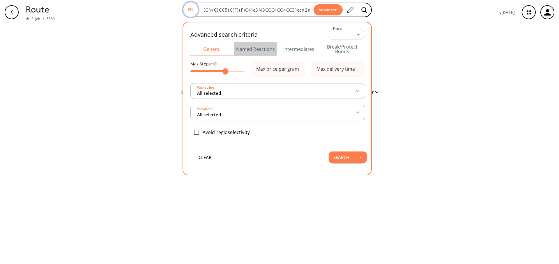
click at [259, 48] on button "Named Reactions" at bounding box center [255, 49] width 43 height 14
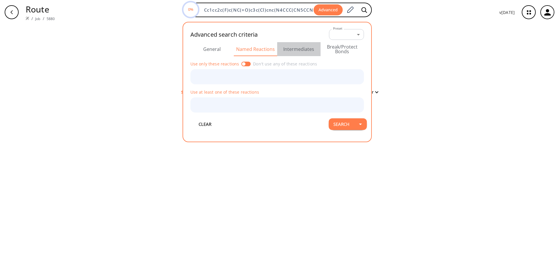
click at [298, 47] on button "Intermediates" at bounding box center [298, 49] width 43 height 14
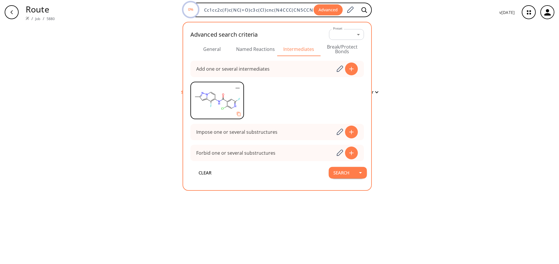
click at [343, 51] on button "Break/Protect Bonds" at bounding box center [342, 49] width 43 height 14
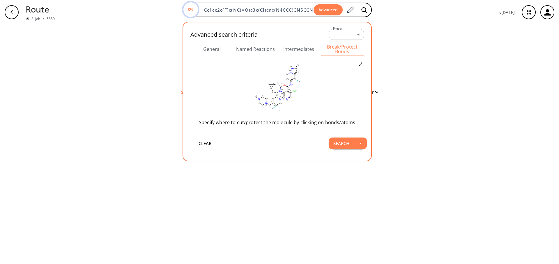
click at [216, 48] on button "General" at bounding box center [211, 49] width 43 height 14
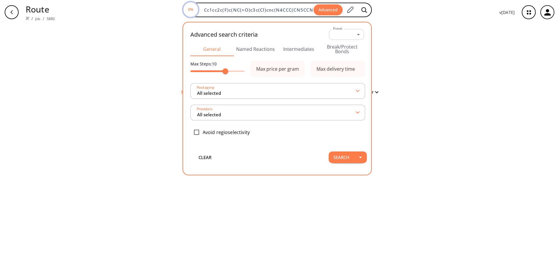
drag, startPoint x: 424, startPoint y: 84, endPoint x: 442, endPoint y: 82, distance: 18.4
click at [424, 84] on div "clear Searching... 0 unique & 0 similar routes found Filter" at bounding box center [279, 144] width 559 height 240
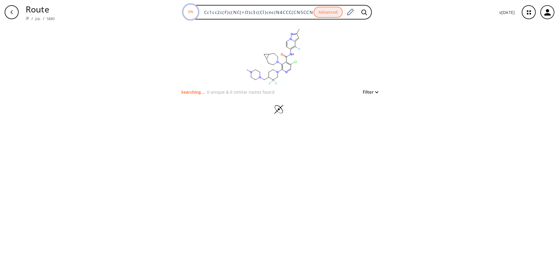
click at [503, 12] on icon "button" at bounding box center [528, 12] width 15 height 15
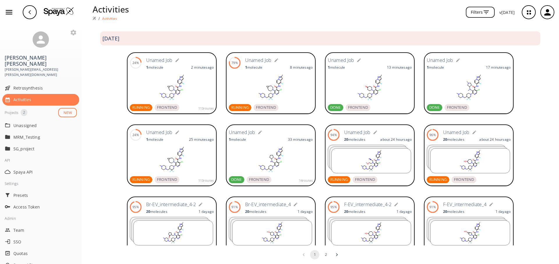
click at [188, 82] on rect at bounding box center [172, 87] width 84 height 29
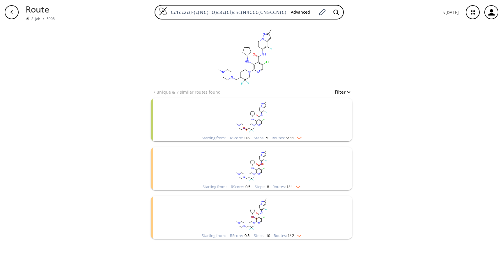
click at [14, 13] on div "button" at bounding box center [12, 12] width 14 height 14
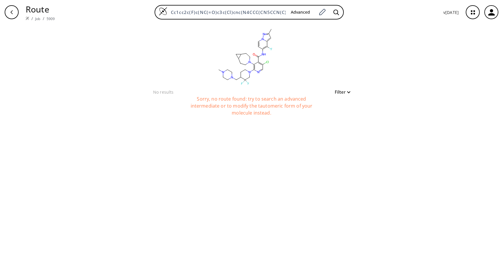
click at [12, 11] on icon "button" at bounding box center [11, 12] width 2 height 4
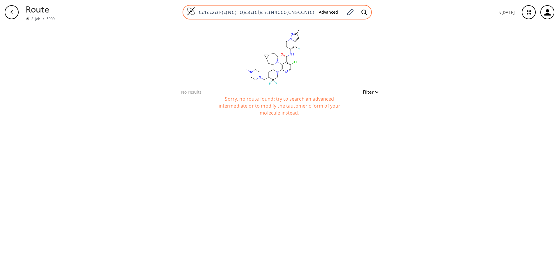
click at [261, 15] on input "Cc1cc2c(F)c(NC(=O)c3c(Cl)cnc(N4CCC(CN5CCN(C)CC5)C(F)(F)C4)c3N3CCC4CC4CC3)ccn2n1" at bounding box center [254, 12] width 119 height 6
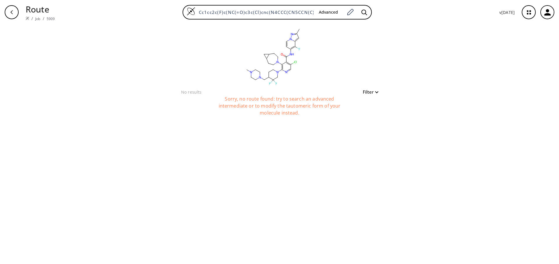
click at [17, 12] on div "button" at bounding box center [12, 12] width 14 height 14
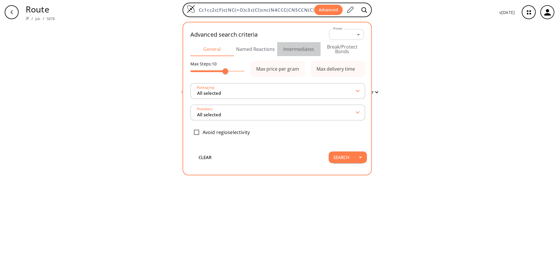
click at [292, 48] on button "Intermediates" at bounding box center [298, 49] width 43 height 14
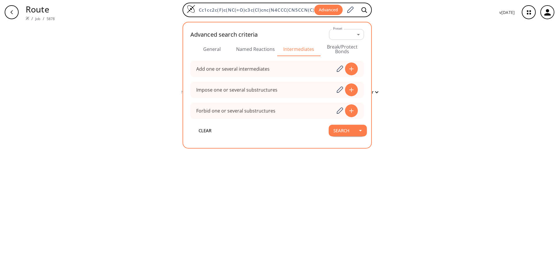
click at [432, 69] on div "clear No results Filter Sorry, no route found: try to search an advanced interm…" at bounding box center [279, 144] width 559 height 240
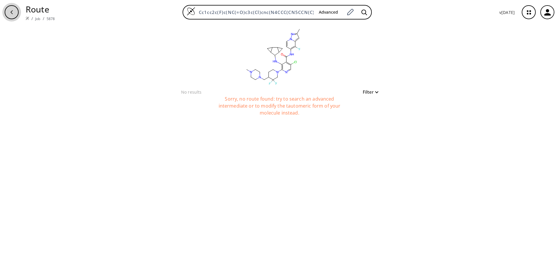
click at [18, 12] on div "button" at bounding box center [12, 12] width 14 height 14
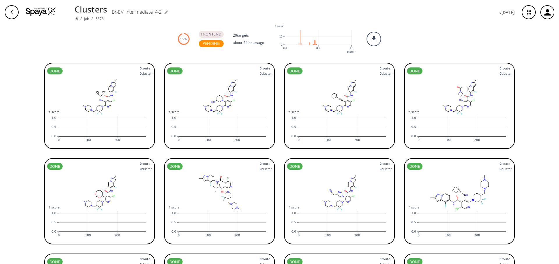
click at [18, 12] on div "button" at bounding box center [12, 12] width 14 height 14
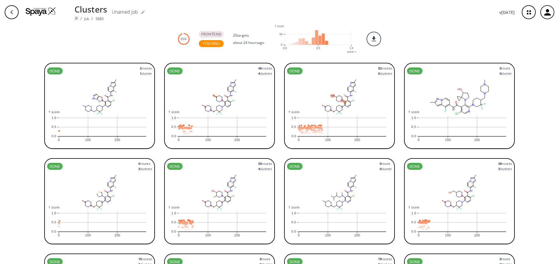
click at [128, 95] on rect at bounding box center [99, 97] width 105 height 41
click at [14, 12] on div "button" at bounding box center [12, 12] width 14 height 14
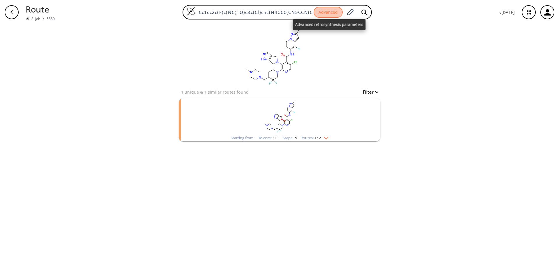
click at [330, 11] on button "Advanced" at bounding box center [328, 12] width 29 height 11
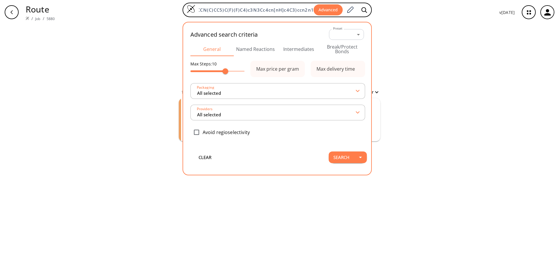
click at [294, 56] on div "Advanced search criteria Preset ​ -1 Preset General Named Reactions Intermediat…" at bounding box center [277, 86] width 179 height 119
click at [297, 50] on button "Intermediates" at bounding box center [298, 49] width 43 height 14
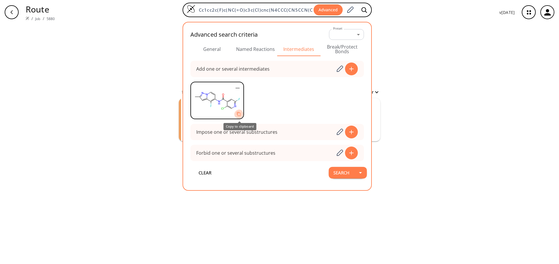
click at [237, 114] on icon "Copy to clipboard" at bounding box center [238, 114] width 5 height 5
click at [108, 72] on div "clear 1 unique & 1 similar routes found Filter Starting from: RScore : 0.3 Step…" at bounding box center [279, 144] width 559 height 240
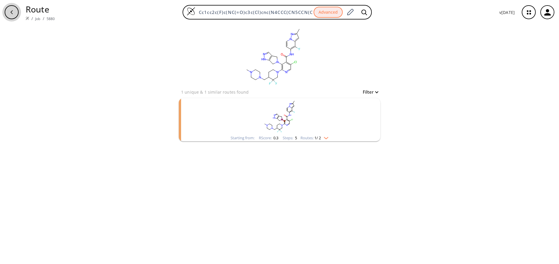
click at [14, 12] on div "button" at bounding box center [12, 12] width 14 height 14
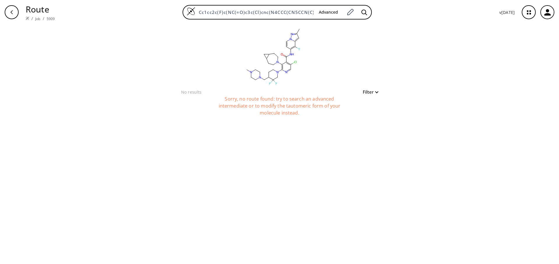
click at [259, 105] on div "Sorry, no route found: try to search an advanced intermediate or to modify the …" at bounding box center [280, 110] width 146 height 29
click at [12, 14] on icon "button" at bounding box center [11, 12] width 5 height 5
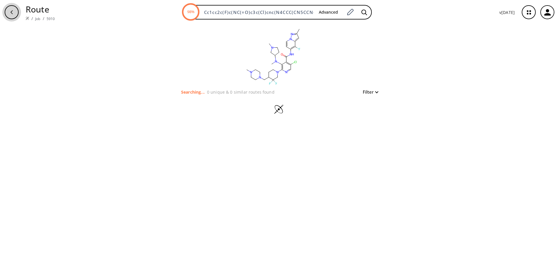
click at [19, 12] on button "button" at bounding box center [11, 12] width 19 height 19
click at [11, 11] on icon "button" at bounding box center [11, 12] width 5 height 5
click at [16, 15] on div "button" at bounding box center [12, 12] width 14 height 14
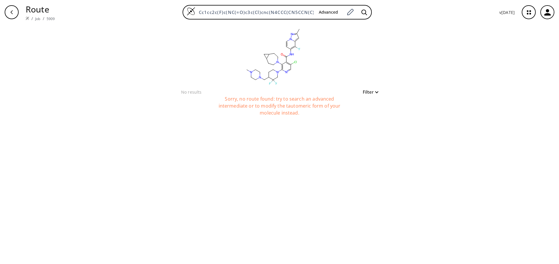
click at [289, 110] on div "Sorry, no route found: try to search an advanced intermediate or to modify the …" at bounding box center [280, 110] width 146 height 29
click at [12, 15] on div "button" at bounding box center [12, 12] width 14 height 14
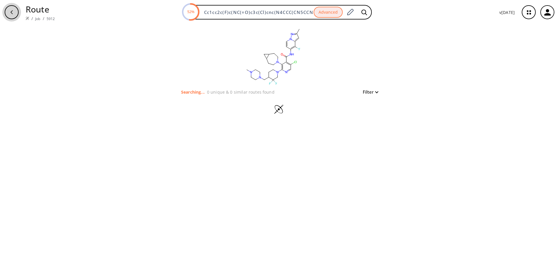
click at [16, 13] on div "button" at bounding box center [12, 12] width 14 height 14
click at [11, 12] on icon "button" at bounding box center [11, 12] width 5 height 5
click at [16, 14] on div "button" at bounding box center [12, 12] width 14 height 14
drag, startPoint x: 219, startPoint y: 86, endPoint x: 284, endPoint y: 88, distance: 64.4
click at [284, 88] on rect at bounding box center [273, 56] width 116 height 64
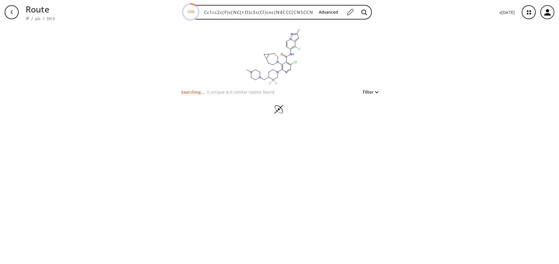
click at [16, 13] on div "button" at bounding box center [12, 12] width 14 height 14
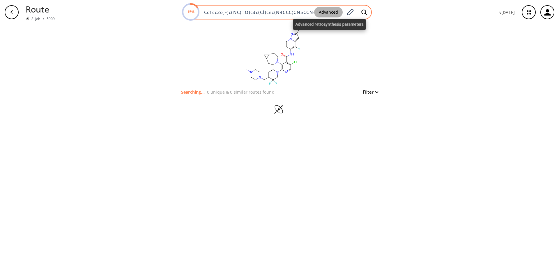
click at [332, 16] on button "Advanced" at bounding box center [328, 12] width 29 height 11
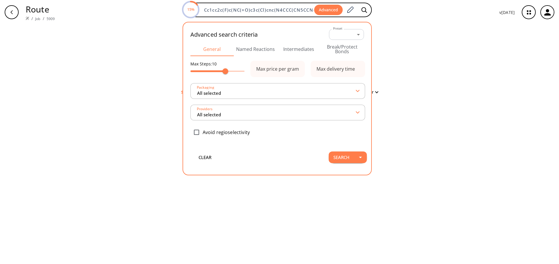
click at [293, 53] on button "Intermediates" at bounding box center [298, 49] width 43 height 14
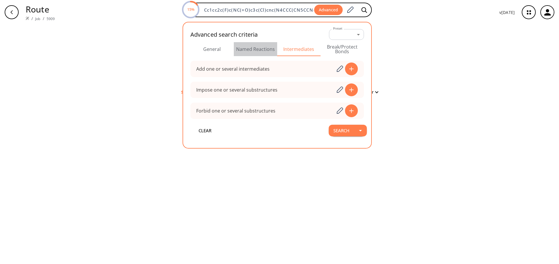
click at [252, 49] on button "Named Reactions" at bounding box center [255, 49] width 43 height 14
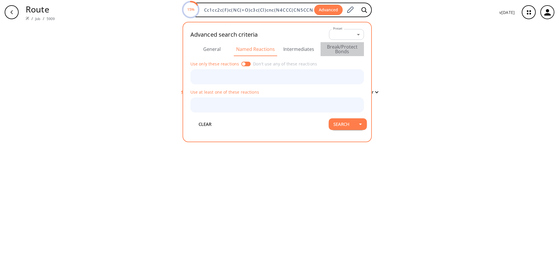
click at [342, 46] on button "Break/Protect Bonds" at bounding box center [342, 49] width 43 height 14
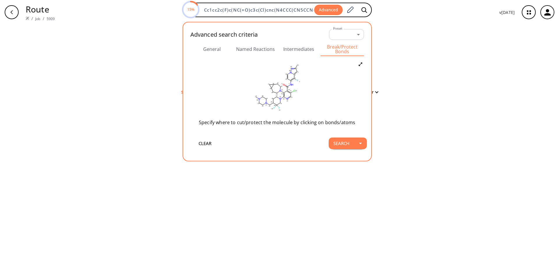
click at [393, 56] on div "clear Searching... 0 unique & 0 similar routes found Filter" at bounding box center [279, 144] width 559 height 240
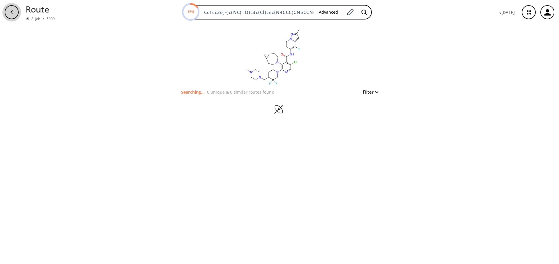
click at [7, 9] on div "button" at bounding box center [12, 12] width 14 height 14
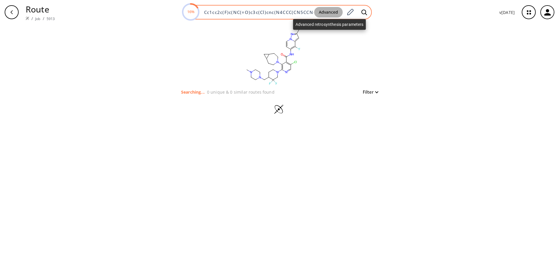
click at [330, 14] on button "Advanced" at bounding box center [328, 12] width 29 height 11
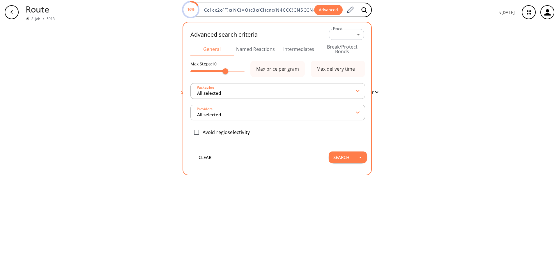
click at [299, 53] on button "Intermediates" at bounding box center [298, 49] width 43 height 14
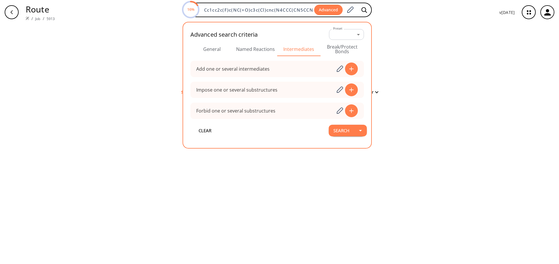
click at [407, 66] on div "clear Searching... 0 unique & 0 similar routes found Filter" at bounding box center [279, 144] width 559 height 240
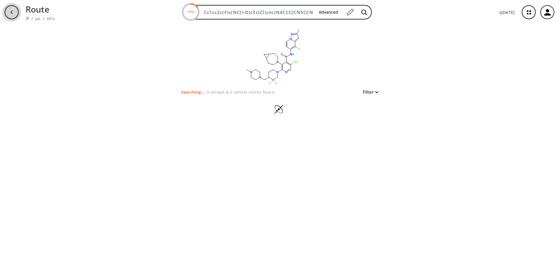
click at [11, 15] on div "button" at bounding box center [12, 12] width 14 height 14
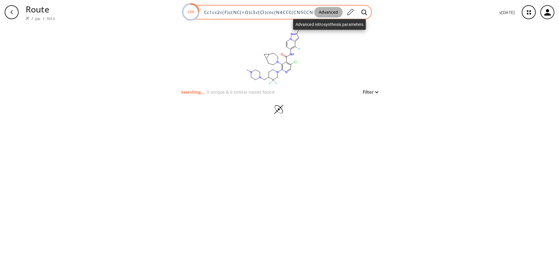
click at [321, 11] on button "Advanced" at bounding box center [328, 12] width 29 height 11
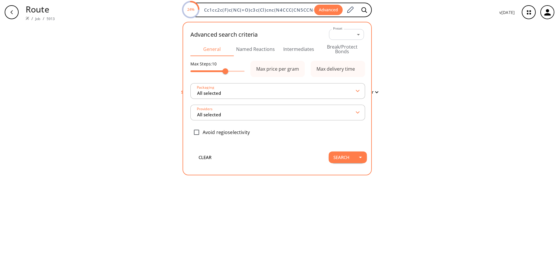
click at [305, 53] on button "Intermediates" at bounding box center [298, 49] width 43 height 14
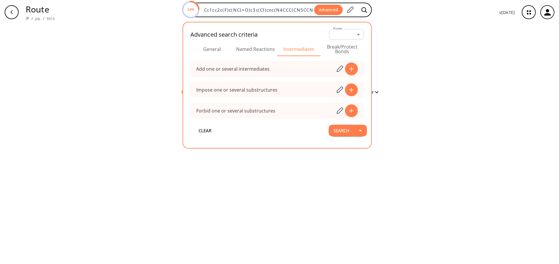
click at [427, 57] on div "clear Searching... 0 unique & 0 similar routes found Filter" at bounding box center [279, 144] width 559 height 240
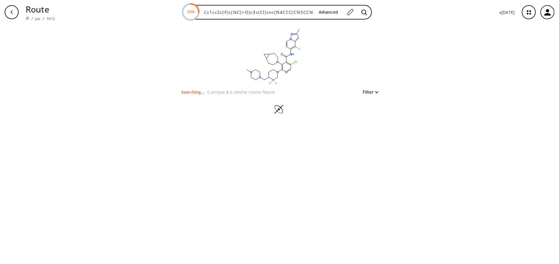
click at [10, 12] on icon "button" at bounding box center [11, 12] width 5 height 5
click at [10, 9] on div "button" at bounding box center [12, 12] width 14 height 14
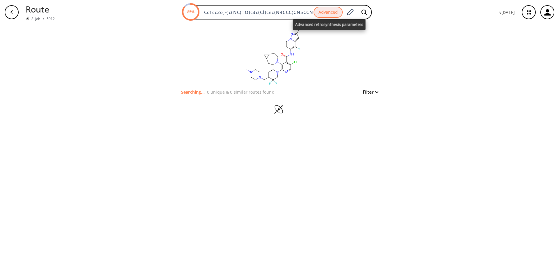
click at [331, 16] on button "Advanced" at bounding box center [328, 12] width 29 height 11
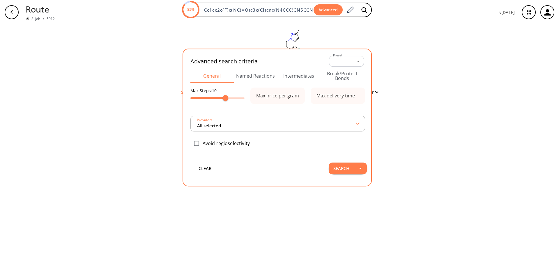
scroll to position [0, 101]
type input "All selected"
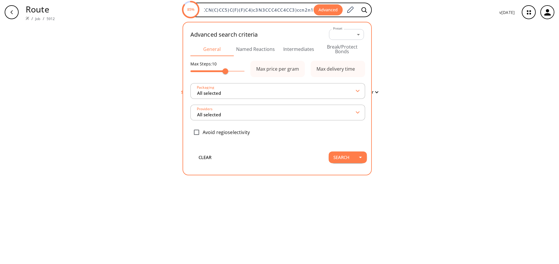
click at [301, 54] on button "Intermediates" at bounding box center [298, 49] width 43 height 14
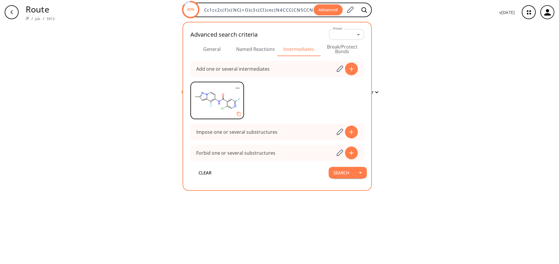
click at [390, 54] on div "clear Searching... 0 unique & 0 similar routes found Filter" at bounding box center [279, 144] width 559 height 240
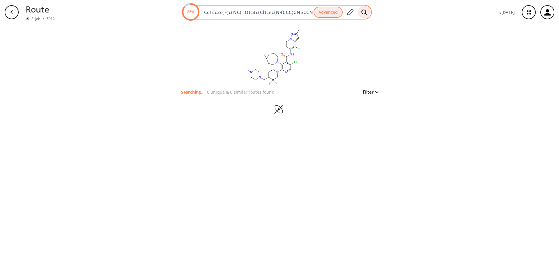
click at [363, 10] on icon at bounding box center [364, 12] width 6 height 6
click at [365, 13] on icon at bounding box center [364, 12] width 6 height 6
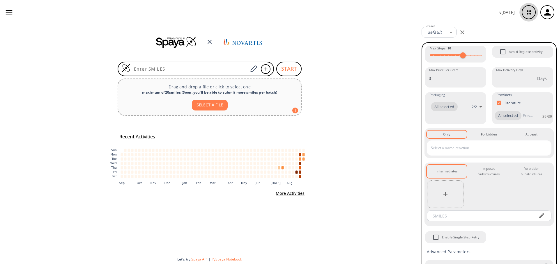
click at [529, 9] on icon "button" at bounding box center [528, 12] width 15 height 15
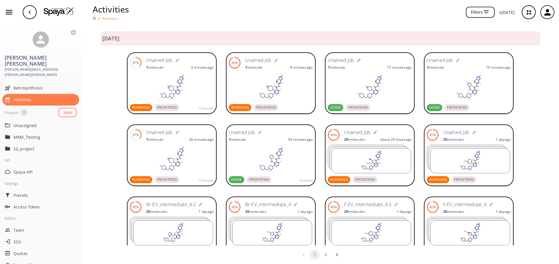
click at [188, 83] on rect at bounding box center [172, 87] width 84 height 29
click at [301, 91] on rect at bounding box center [271, 87] width 84 height 29
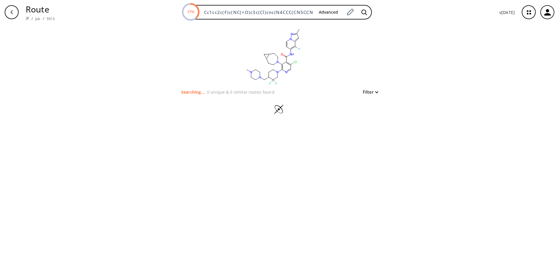
click at [15, 13] on div "button" at bounding box center [12, 12] width 14 height 14
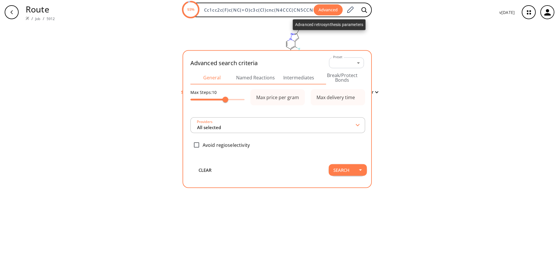
type input "All selected"
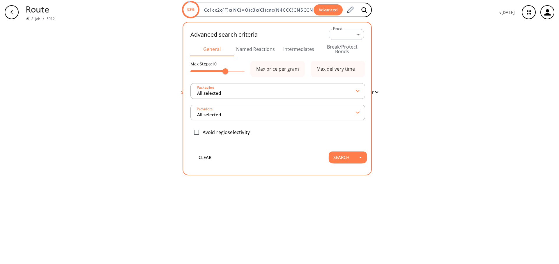
click at [408, 81] on div "clear Searching... 0 unique & 0 similar routes found Filter" at bounding box center [279, 144] width 559 height 240
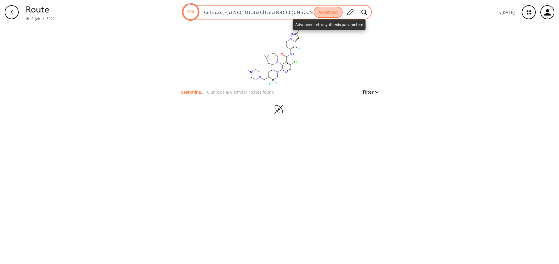
click at [319, 15] on button "Advanced" at bounding box center [328, 12] width 29 height 11
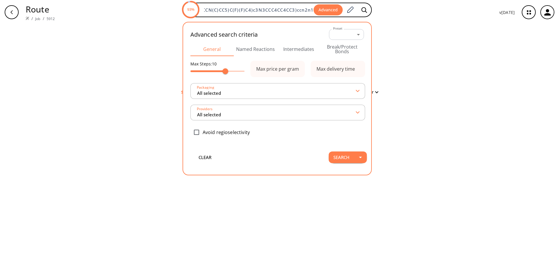
click at [303, 49] on button "Intermediates" at bounding box center [298, 49] width 43 height 14
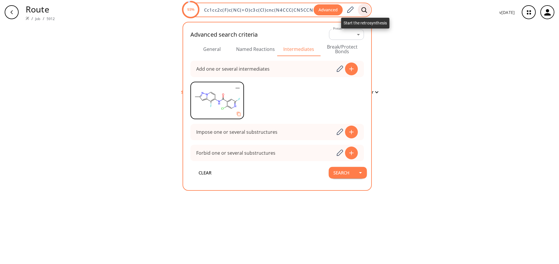
click at [364, 13] on div at bounding box center [364, 9] width 13 height 13
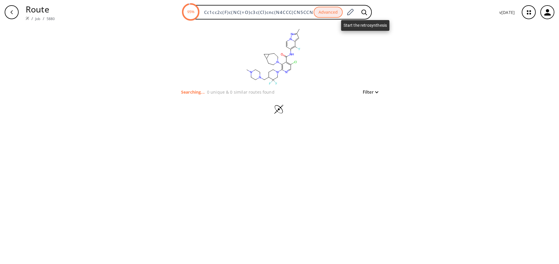
click at [364, 13] on icon at bounding box center [364, 12] width 6 height 6
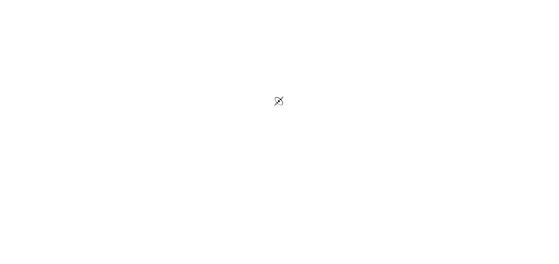
click at [364, 13] on div at bounding box center [279, 102] width 559 height 204
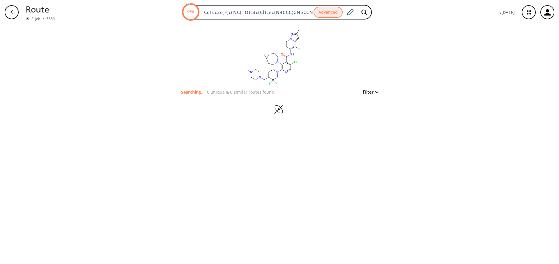
click at [14, 9] on div "button" at bounding box center [12, 12] width 14 height 14
click at [10, 13] on icon "button" at bounding box center [11, 12] width 5 height 5
click at [534, 10] on icon "button" at bounding box center [528, 12] width 15 height 15
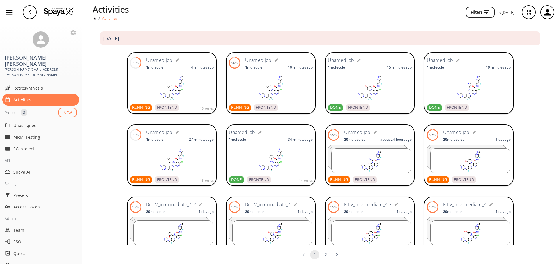
click at [194, 156] on rect at bounding box center [172, 159] width 84 height 29
click at [260, 39] on div "2025 September" at bounding box center [320, 38] width 440 height 11
click at [297, 95] on rect at bounding box center [271, 87] width 84 height 29
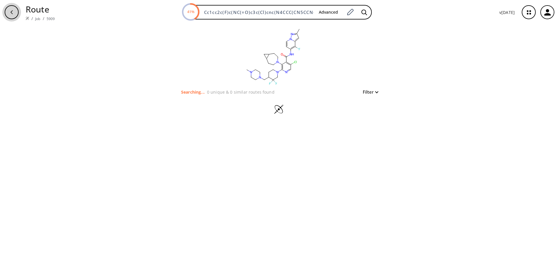
click at [15, 15] on div "button" at bounding box center [12, 12] width 14 height 14
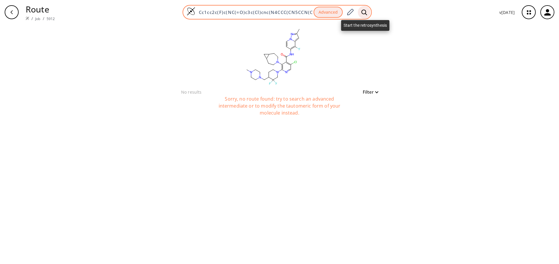
click at [362, 11] on icon at bounding box center [364, 12] width 6 height 6
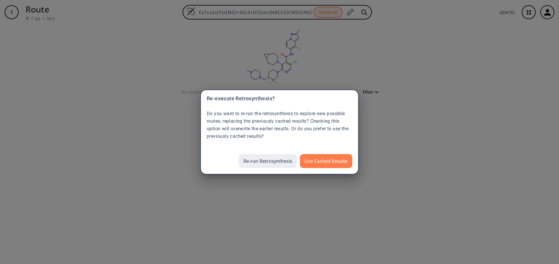
click at [271, 165] on button "Re-run Retrosynthesis" at bounding box center [268, 161] width 58 height 14
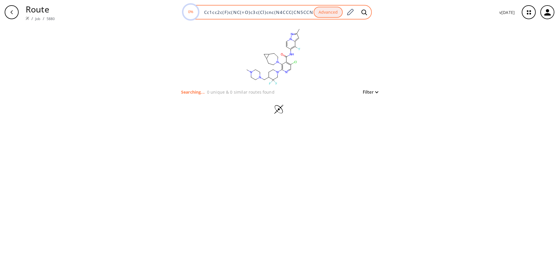
click at [328, 16] on button "Advanced" at bounding box center [328, 12] width 29 height 11
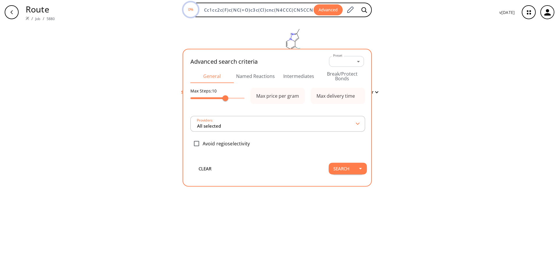
scroll to position [0, 101]
type input "All selected"
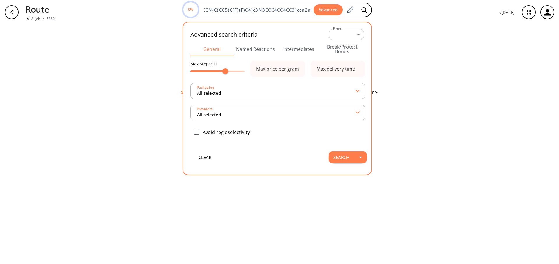
click at [298, 54] on button "Intermediates" at bounding box center [298, 49] width 43 height 14
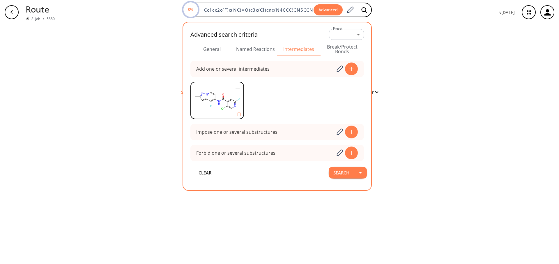
click at [211, 50] on button "General" at bounding box center [211, 49] width 43 height 14
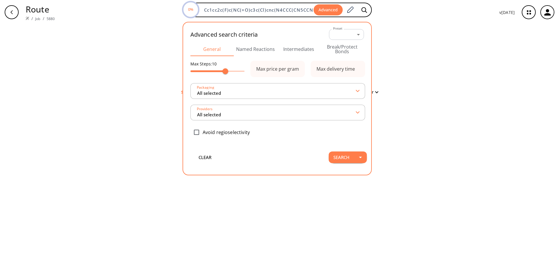
click at [390, 77] on div "clear Searching... 0 unique & 0 similar routes found Filter" at bounding box center [279, 144] width 559 height 240
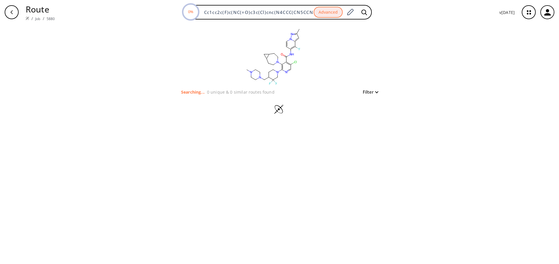
click at [528, 8] on icon "button" at bounding box center [528, 12] width 15 height 15
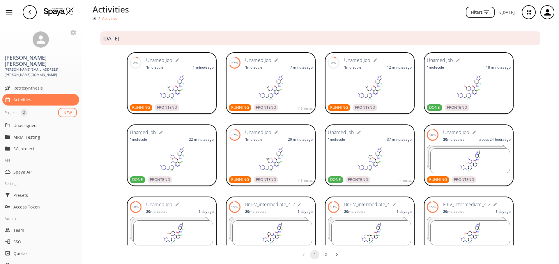
click at [286, 104] on div "113 routes" at bounding box center [297, 107] width 32 height 7
click at [193, 95] on rect at bounding box center [172, 87] width 84 height 29
click at [473, 160] on rect at bounding box center [470, 161] width 79 height 24
click at [117, 95] on div "14% Unamed Job 1 molecule 1 minute ago RUNNING FRONTEND 72% Unamed Job 1 molecu…" at bounding box center [321, 84] width 478 height 72
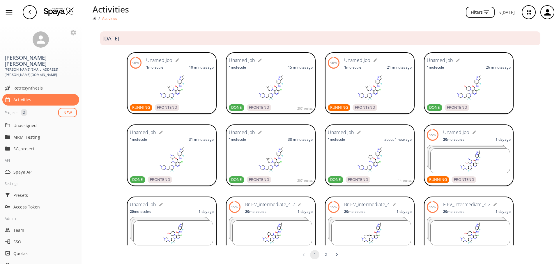
click at [187, 91] on rect at bounding box center [172, 87] width 84 height 29
click at [58, 10] on img at bounding box center [59, 11] width 30 height 9
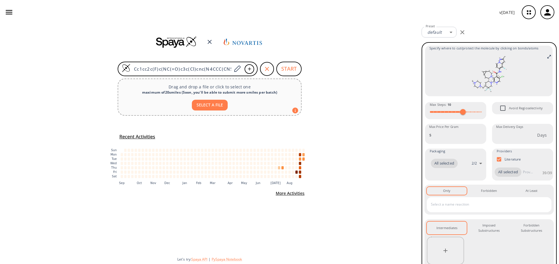
click at [528, 15] on icon "button" at bounding box center [528, 12] width 15 height 15
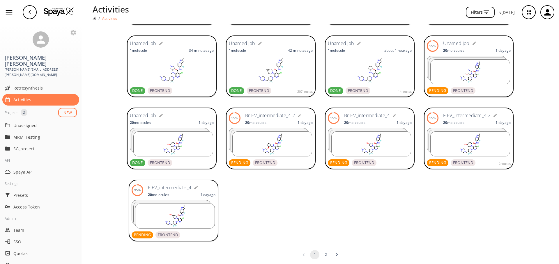
scroll to position [94, 0]
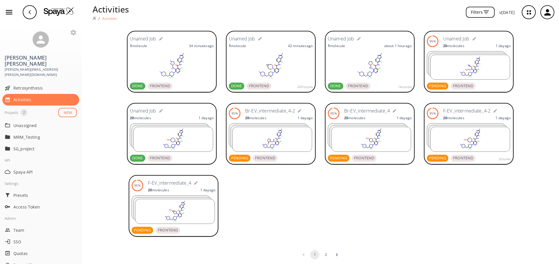
click at [460, 67] on rect at bounding box center [470, 67] width 79 height 24
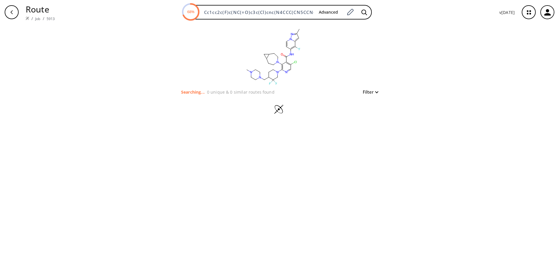
click at [16, 12] on div "button" at bounding box center [12, 12] width 14 height 14
click at [12, 14] on icon "button" at bounding box center [11, 12] width 5 height 5
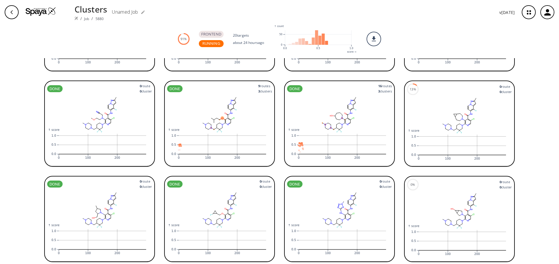
scroll to position [271, 0]
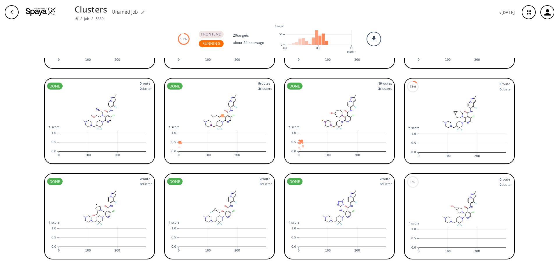
click at [450, 93] on icon at bounding box center [459, 113] width 105 height 41
click at [7, 7] on div "button" at bounding box center [12, 12] width 14 height 14
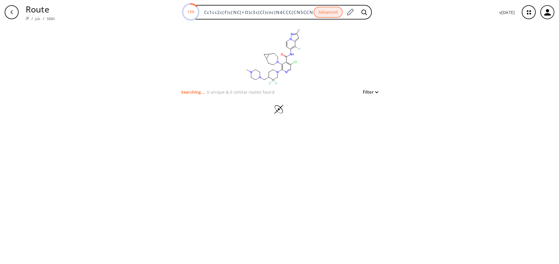
click at [11, 7] on div "button" at bounding box center [12, 12] width 14 height 14
click at [377, 41] on div "clear" at bounding box center [279, 56] width 201 height 64
click at [8, 17] on div "button" at bounding box center [12, 12] width 14 height 14
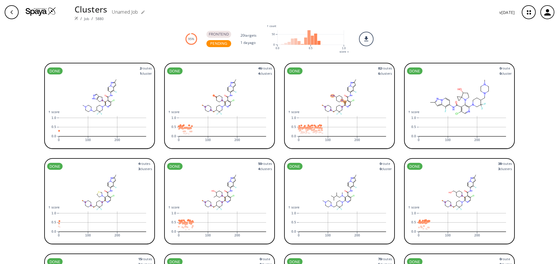
click at [341, 80] on rect at bounding box center [339, 97] width 105 height 41
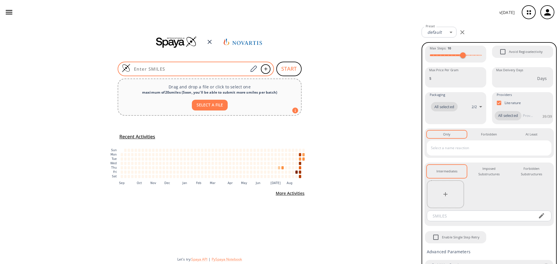
click at [159, 74] on div at bounding box center [196, 69] width 156 height 15
click at [159, 69] on input at bounding box center [189, 69] width 118 height 6
paste input "Cc1cc2c(F)c(NC(=O)c3c(Cl)cnc(N4CC[C@H](CN5CCN(C)CC5)C(F)(F)C4)c3F)ccn2n1"
type input "Cc1cc2c(F)c(NC(=O)c3c(Cl)cnc(N4CC[C@H](CN5CCN(C)CC5)C(F)(F)C4)c3F)ccn2n1"
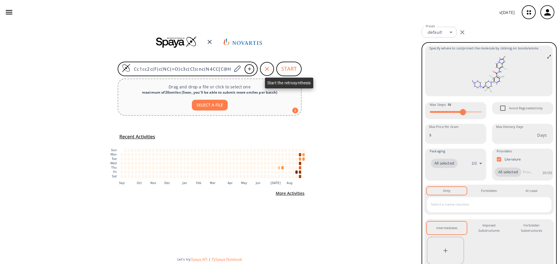
click at [293, 64] on button "START" at bounding box center [288, 69] width 25 height 15
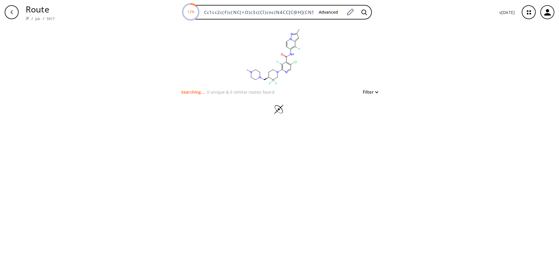
click at [159, 45] on div "clear Searching... 0 unique & 0 similar routes found Filter" at bounding box center [279, 144] width 559 height 240
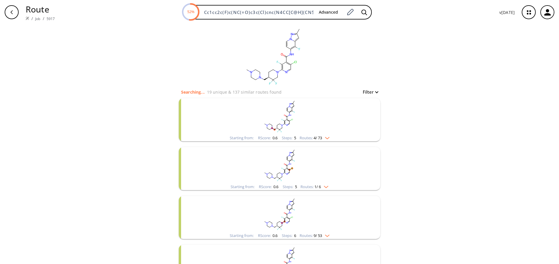
click at [311, 123] on rect "clusters" at bounding box center [279, 116] width 151 height 36
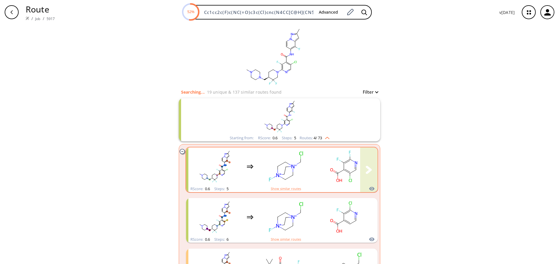
click at [326, 171] on rect "clusters" at bounding box center [344, 166] width 52 height 36
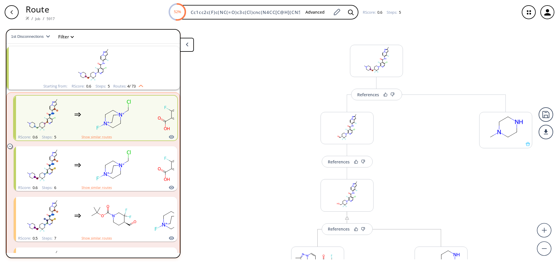
click at [12, 10] on div "button" at bounding box center [12, 12] width 14 height 14
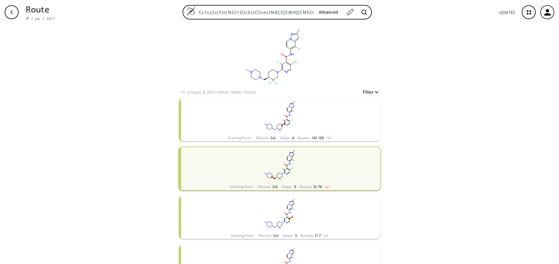
click at [451, 121] on div "clear 31 unique & 269 similar routes found Filter Starting from: RScore : 0.6 S…" at bounding box center [279, 254] width 559 height 461
click at [454, 120] on div "clear 31 unique & 269 similar routes found Filter Starting from: RScore : 0.6 S…" at bounding box center [279, 254] width 559 height 461
click at [324, 135] on img "clusters" at bounding box center [328, 137] width 8 height 5
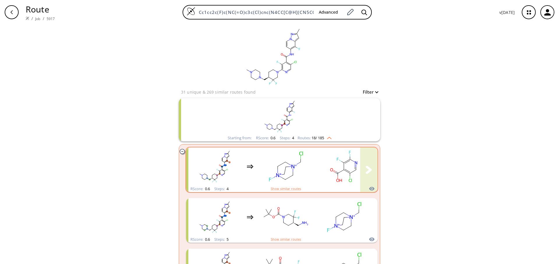
click at [334, 164] on rect "clusters" at bounding box center [344, 166] width 52 height 36
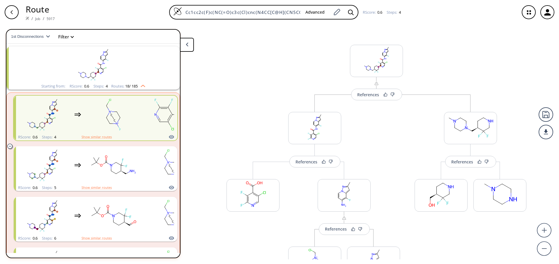
click at [13, 12] on icon "button" at bounding box center [11, 12] width 5 height 5
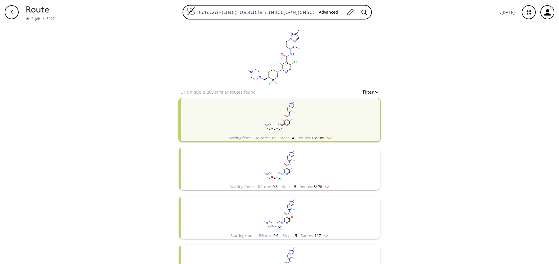
click at [321, 140] on span "18 / 185" at bounding box center [318, 138] width 13 height 4
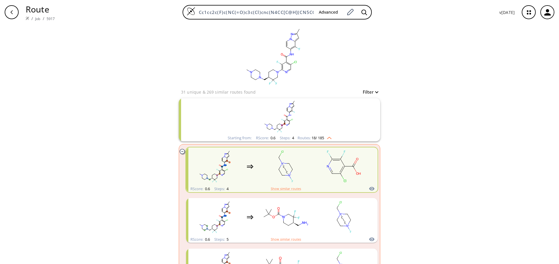
click at [324, 136] on img "clusters" at bounding box center [328, 137] width 8 height 5
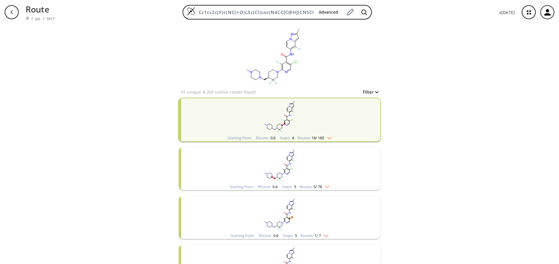
click at [432, 105] on div "clear 31 unique & 269 similar routes found Filter Starting from: RScore : 0.6 S…" at bounding box center [279, 254] width 559 height 461
click at [344, 133] on rect "clusters" at bounding box center [279, 116] width 151 height 36
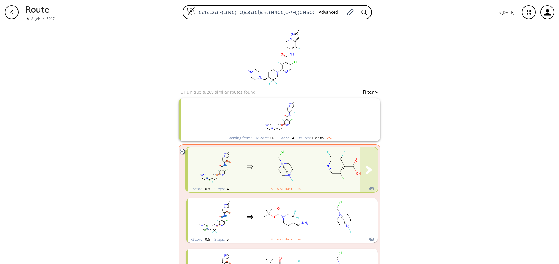
click at [277, 158] on ellipse "clusters" at bounding box center [278, 157] width 3 height 3
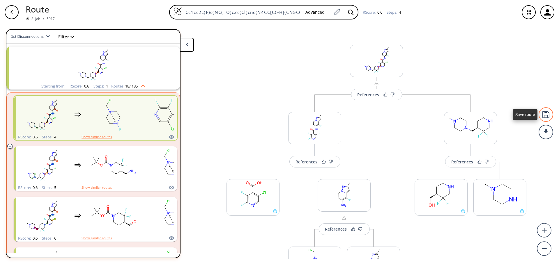
click at [547, 113] on div at bounding box center [546, 114] width 15 height 15
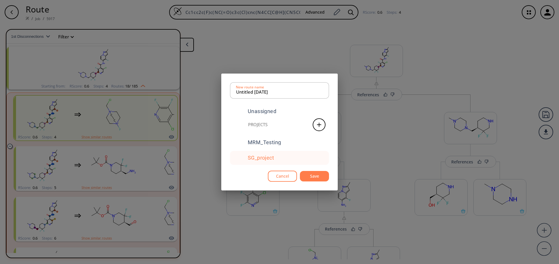
click at [272, 159] on div "SG_project" at bounding box center [261, 157] width 26 height 5
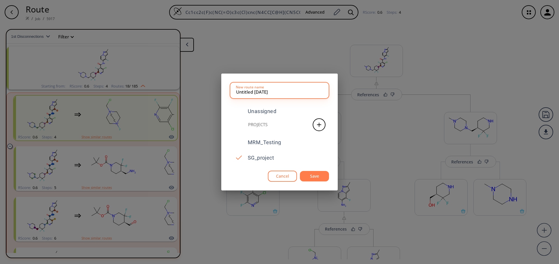
click at [272, 91] on input "Untitled [DATE]" at bounding box center [279, 91] width 87 height 12
type input "Chiral_intermediate"
click at [326, 176] on button "Save" at bounding box center [314, 176] width 29 height 11
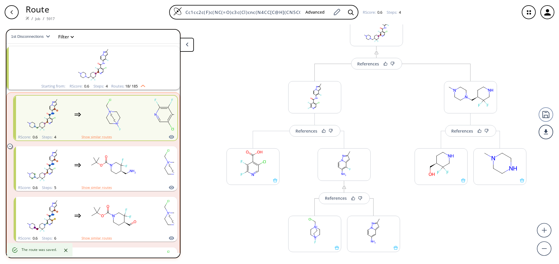
scroll to position [30, 0]
click at [468, 222] on div "More routes from here References More routes from here More routes from here" at bounding box center [470, 177] width 123 height 224
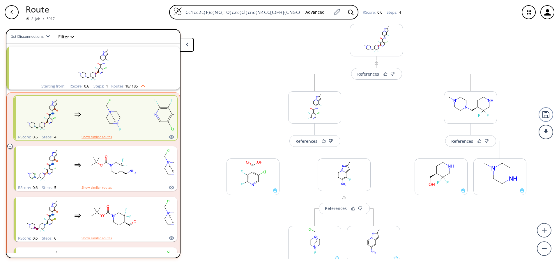
scroll to position [21, 0]
click at [544, 250] on circle at bounding box center [544, 249] width 14 height 14
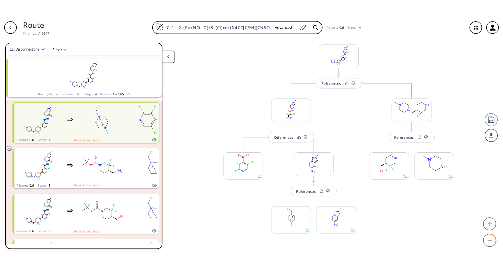
scroll to position [13, 0]
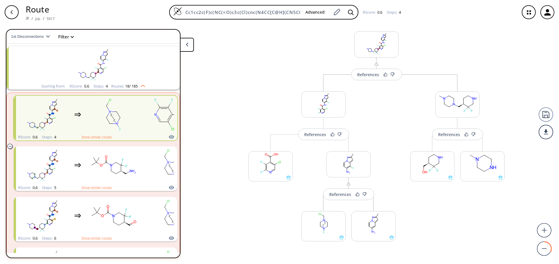
click at [11, 13] on icon "button" at bounding box center [11, 12] width 5 height 5
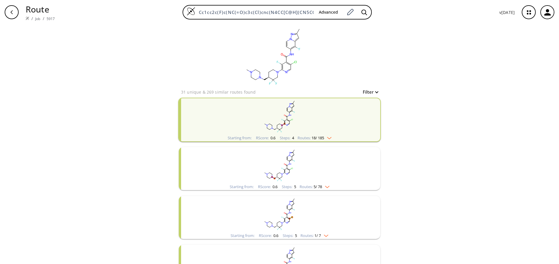
click at [439, 113] on div "clear 31 unique & 269 similar routes found Filter Starting from: RScore : 0.6 S…" at bounding box center [279, 254] width 559 height 461
click at [528, 12] on icon "button" at bounding box center [528, 12] width 15 height 15
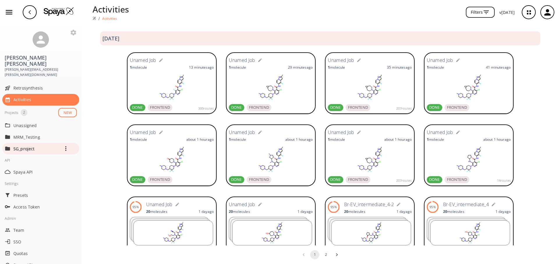
click at [27, 146] on p "SG_project" at bounding box center [36, 149] width 47 height 6
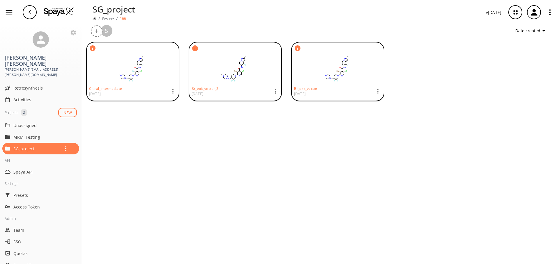
click at [27, 14] on icon "button" at bounding box center [29, 12] width 5 height 5
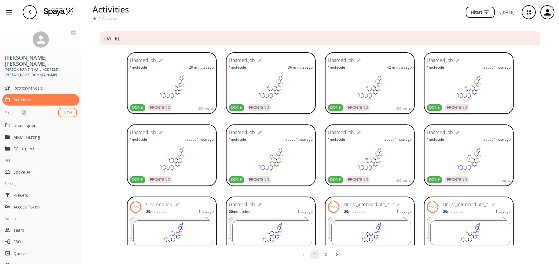
click at [26, 11] on div "button" at bounding box center [30, 12] width 14 height 14
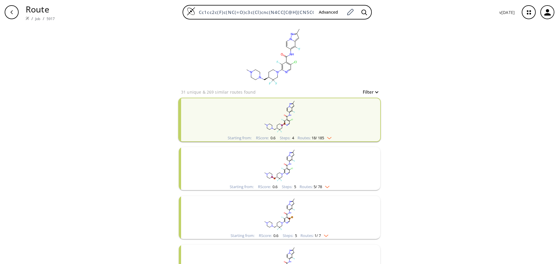
click at [458, 71] on div "clear 31 unique & 269 similar routes found Filter Starting from: RScore : 0.6 S…" at bounding box center [279, 254] width 559 height 461
